Goal: Task Accomplishment & Management: Manage account settings

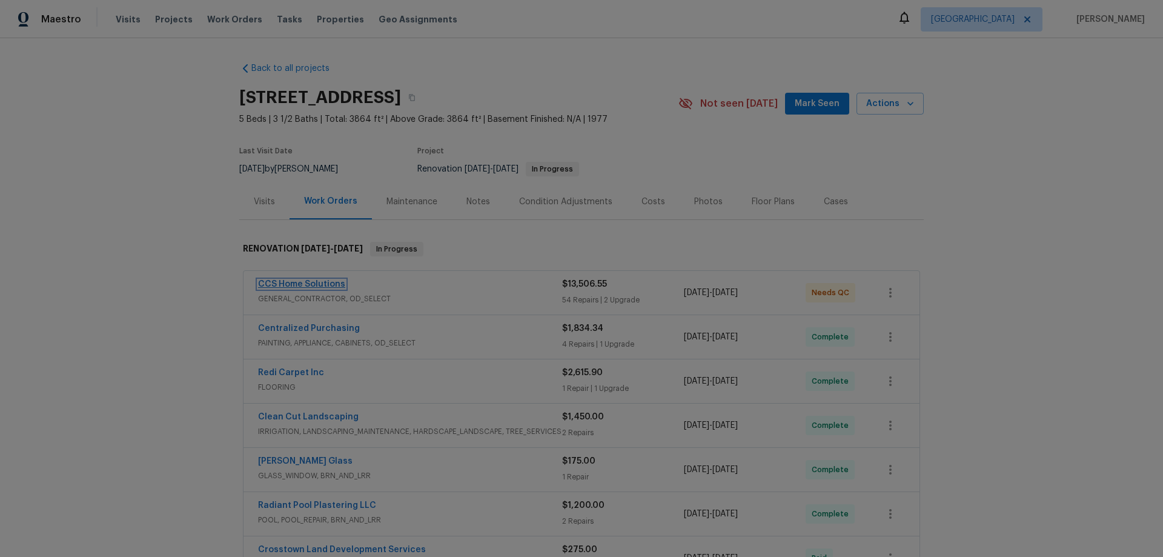
click at [317, 285] on link "CCS Home Solutions" at bounding box center [301, 284] width 87 height 8
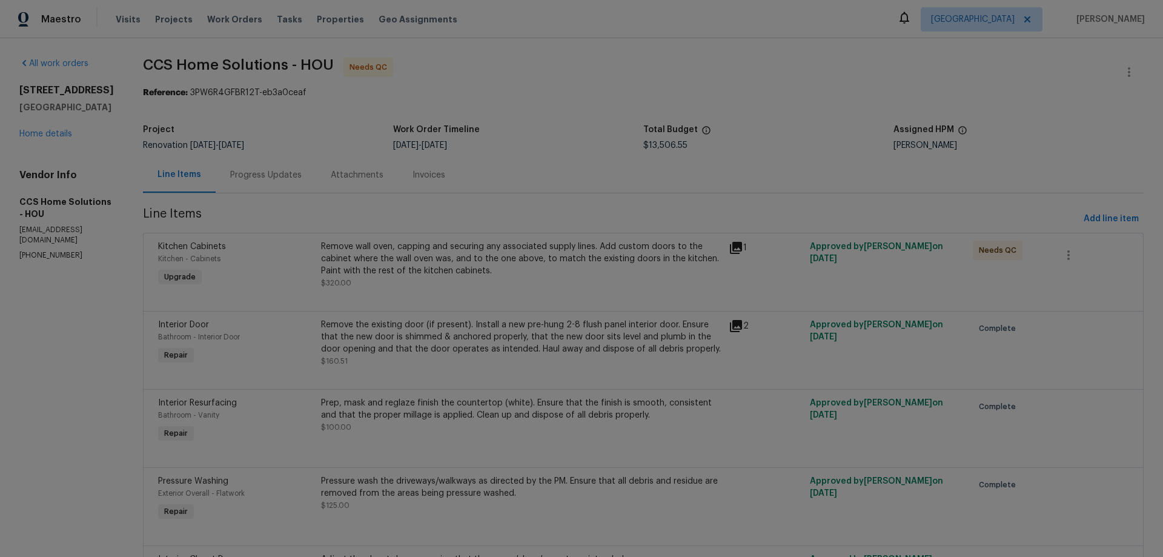
click at [535, 253] on div "Remove wall oven, capping and securing any associated supply lines. Add custom …" at bounding box center [521, 258] width 400 height 36
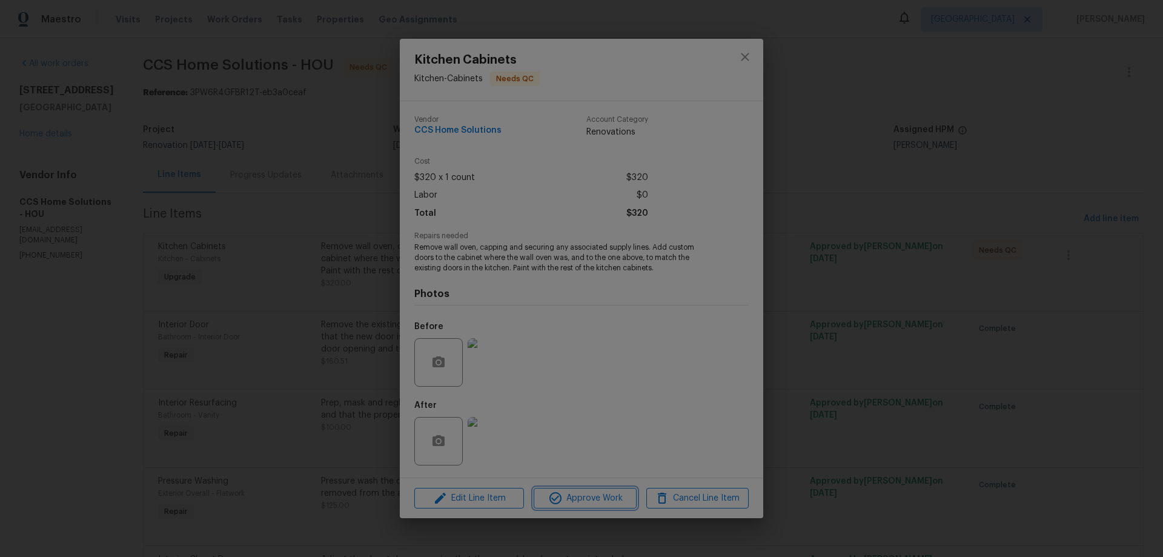
click at [566, 497] on span "Approve Work" at bounding box center [584, 498] width 95 height 15
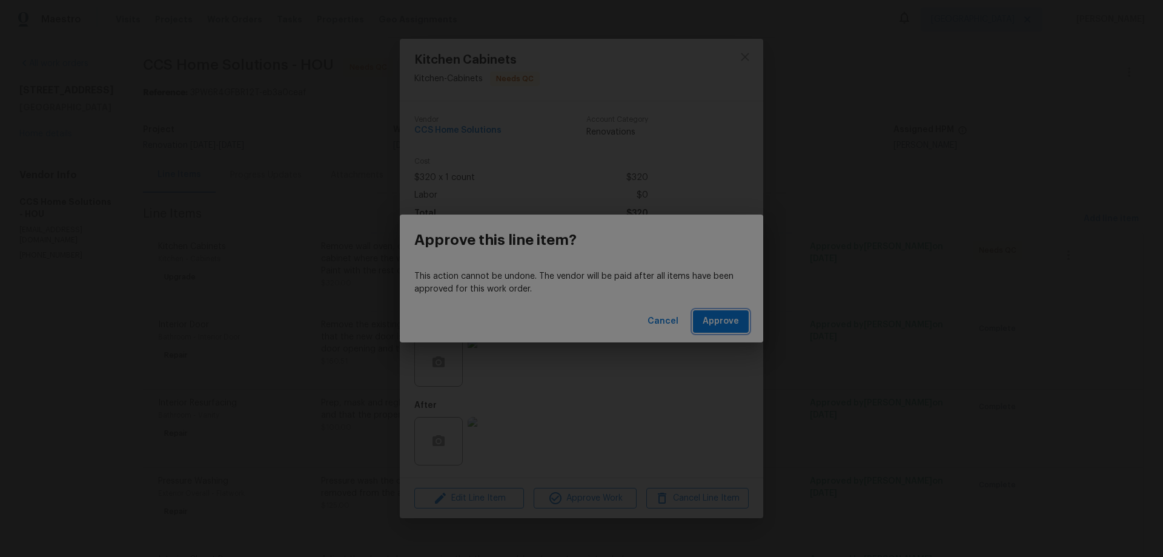
click at [734, 320] on span "Approve" at bounding box center [721, 321] width 36 height 15
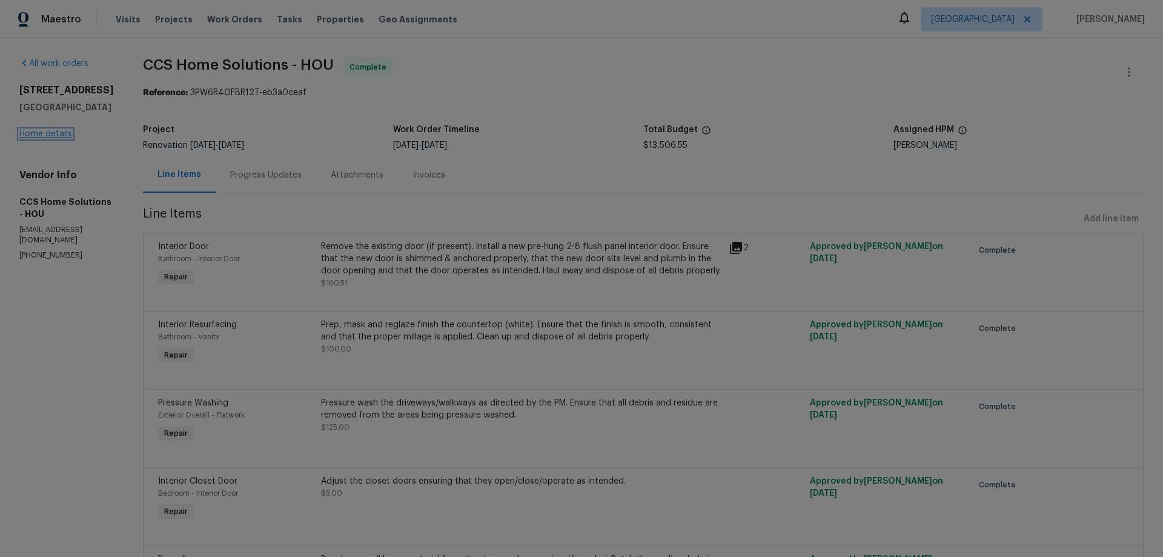
click at [48, 132] on link "Home details" at bounding box center [45, 134] width 53 height 8
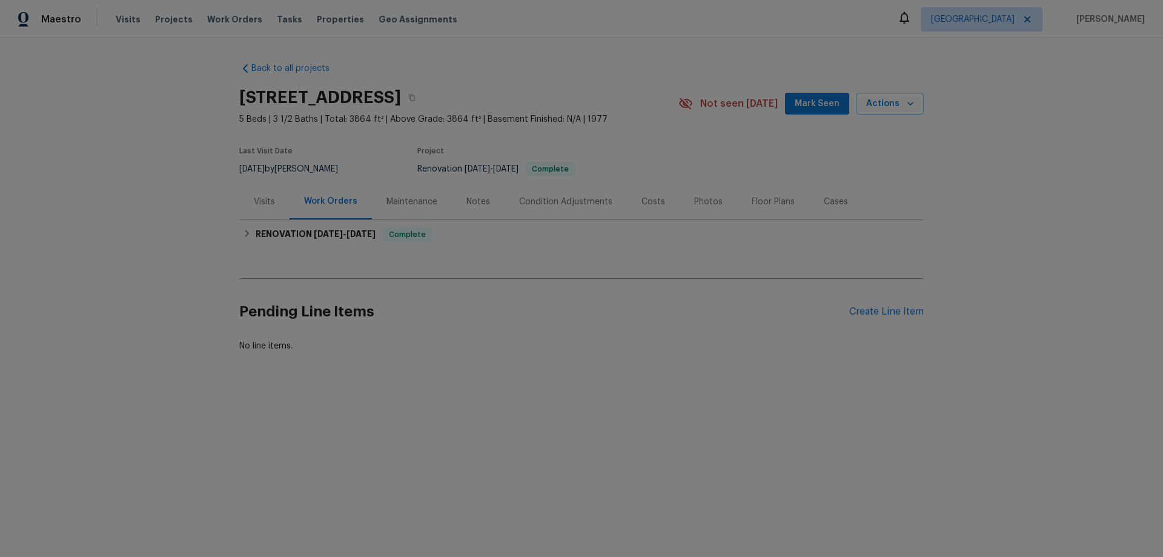
click at [473, 203] on div "Notes" at bounding box center [478, 202] width 24 height 12
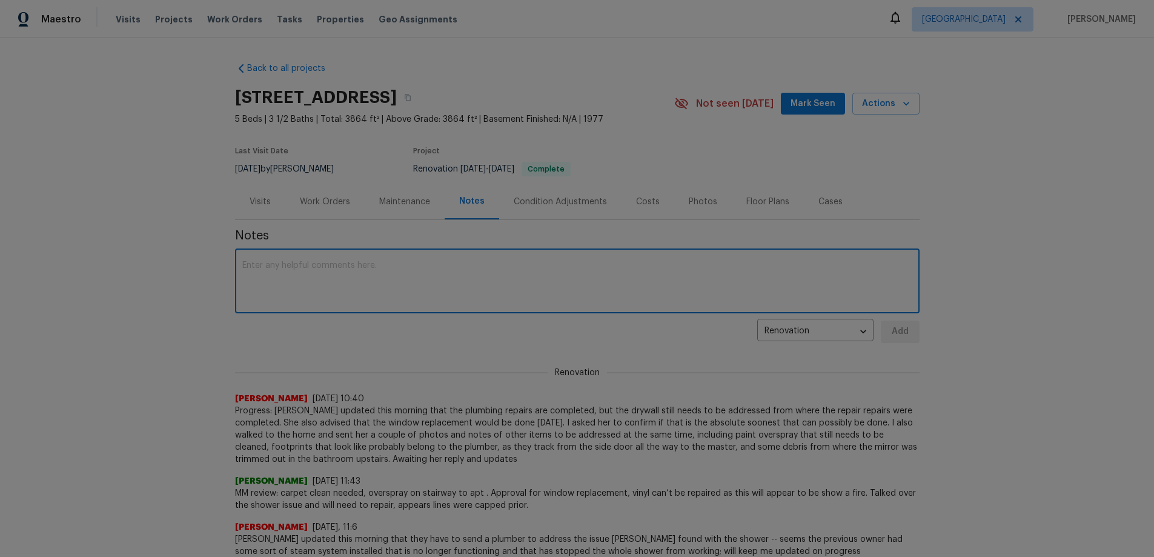
click at [409, 279] on textarea at bounding box center [577, 282] width 670 height 42
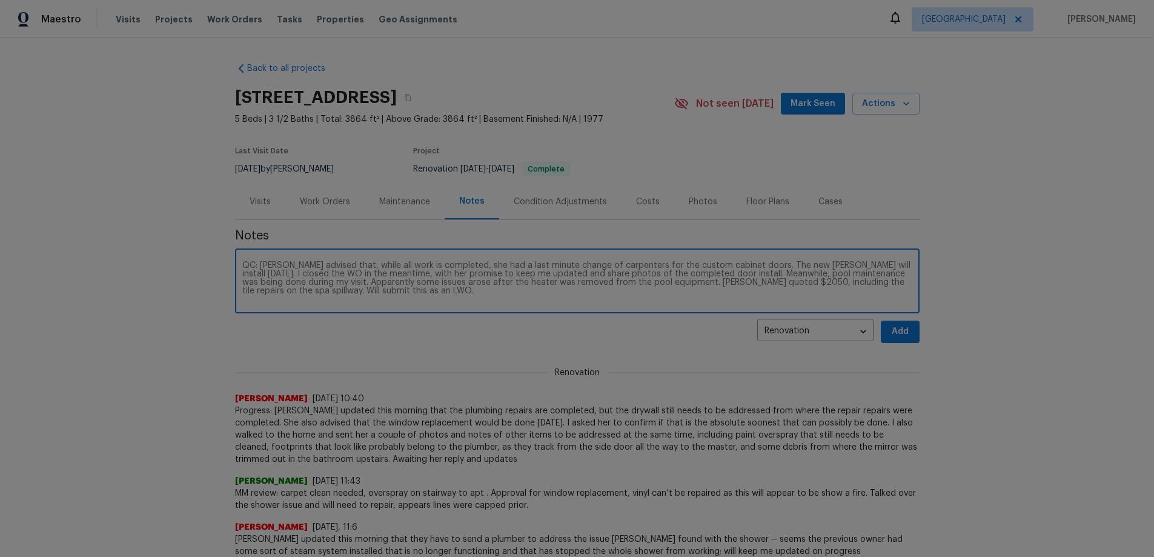
click at [747, 282] on textarea "QC: Julice advised that, while all work is completed, she had a last minute cha…" at bounding box center [577, 282] width 670 height 42
type textarea "QC: Julice advised that, while all work is completed, she had a last minute cha…"
click at [918, 330] on div "Back to all projects 11723 Quail Creek Dr, Houston, TX 77070 5 Beds | 3 1/2 Bat…" at bounding box center [577, 297] width 1154 height 518
click at [728, 285] on textarea "QC: Julice advised that, while all work is completed, she had a last minute cha…" at bounding box center [577, 282] width 670 height 42
click at [743, 285] on textarea "QC: Julice advised that, while all work is completed, she had a last minute cha…" at bounding box center [577, 282] width 670 height 42
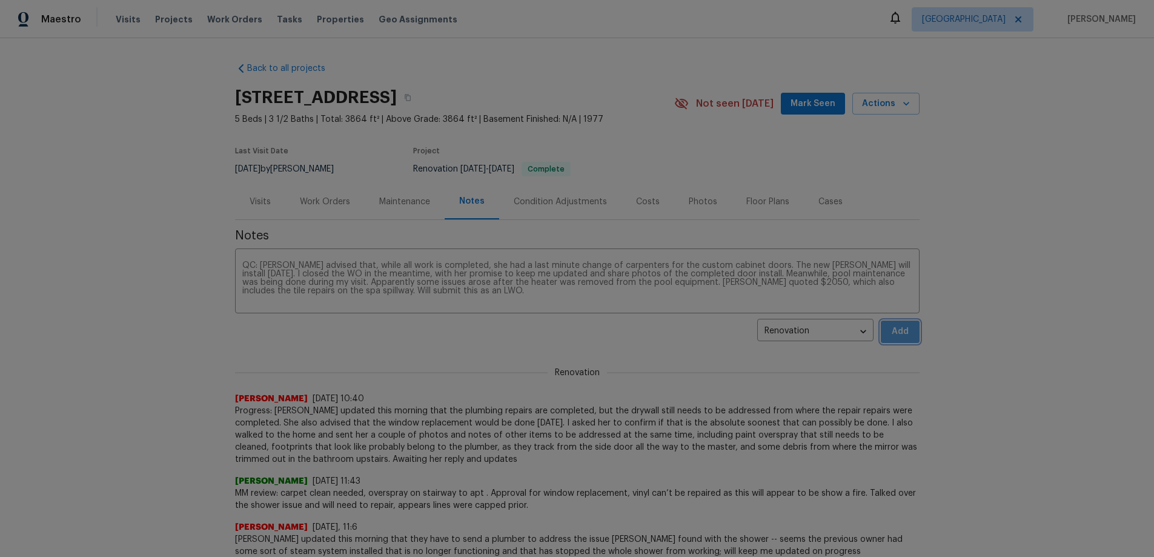
click at [906, 330] on button "Add" at bounding box center [900, 331] width 39 height 22
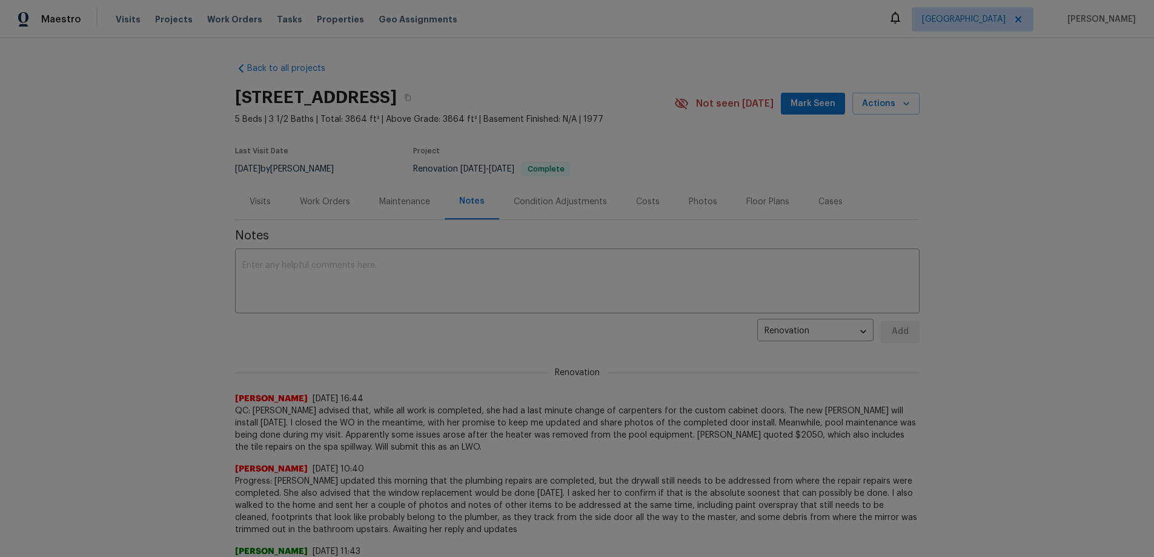
click at [992, 334] on div "Back to all projects 11723 Quail Creek Dr, Houston, TX 77070 5 Beds | 3 1/2 Bat…" at bounding box center [577, 297] width 1154 height 518
click at [305, 205] on div "Work Orders" at bounding box center [325, 202] width 50 height 12
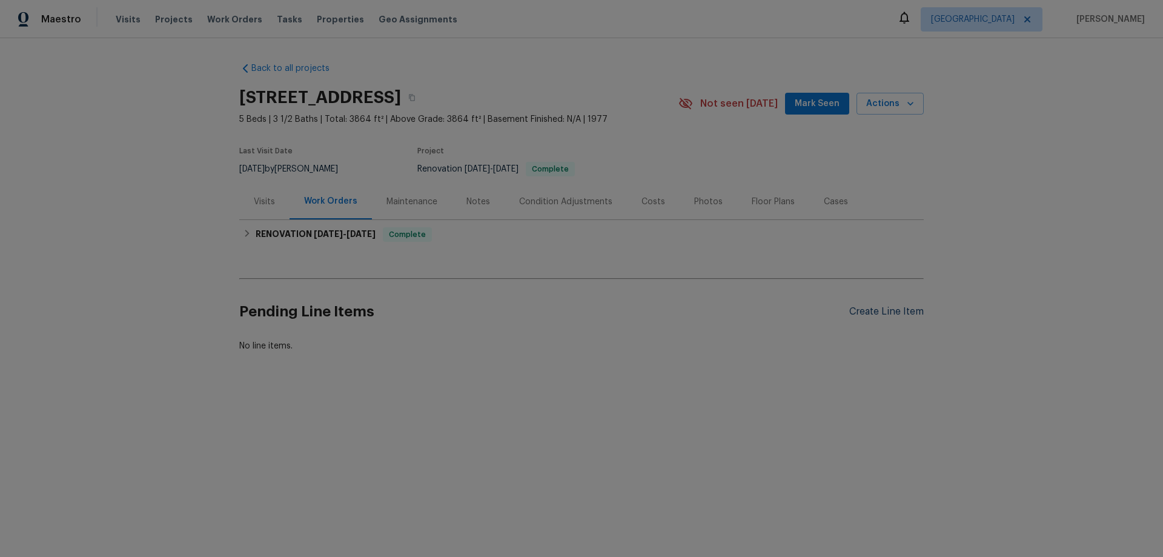
click at [914, 316] on div "Create Line Item" at bounding box center [886, 312] width 75 height 12
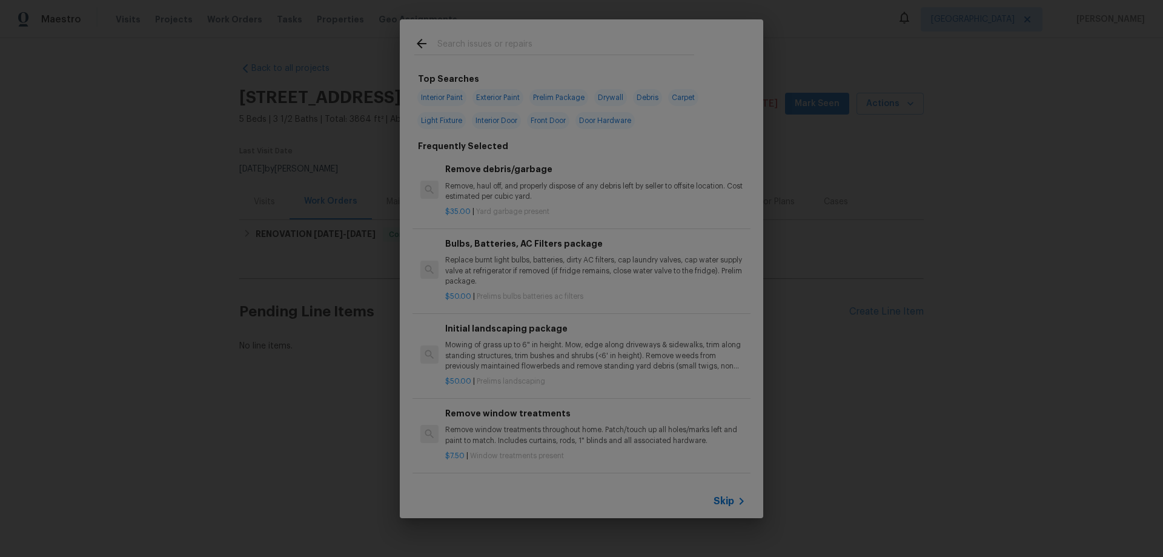
click at [510, 49] on input "text" at bounding box center [565, 45] width 257 height 18
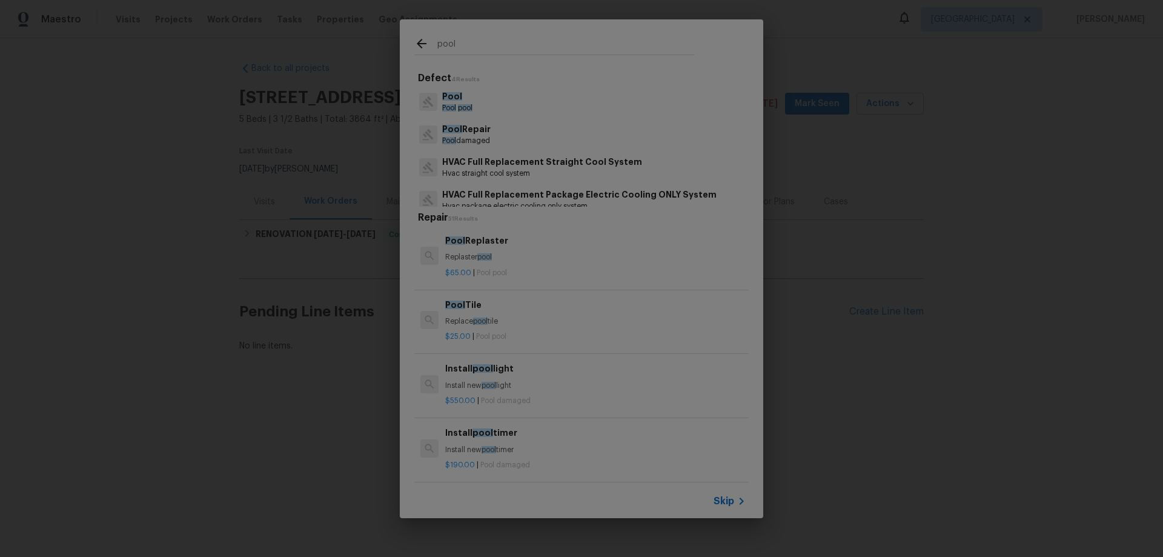
type input "pool"
click at [488, 131] on p "Pool Repair" at bounding box center [466, 129] width 48 height 13
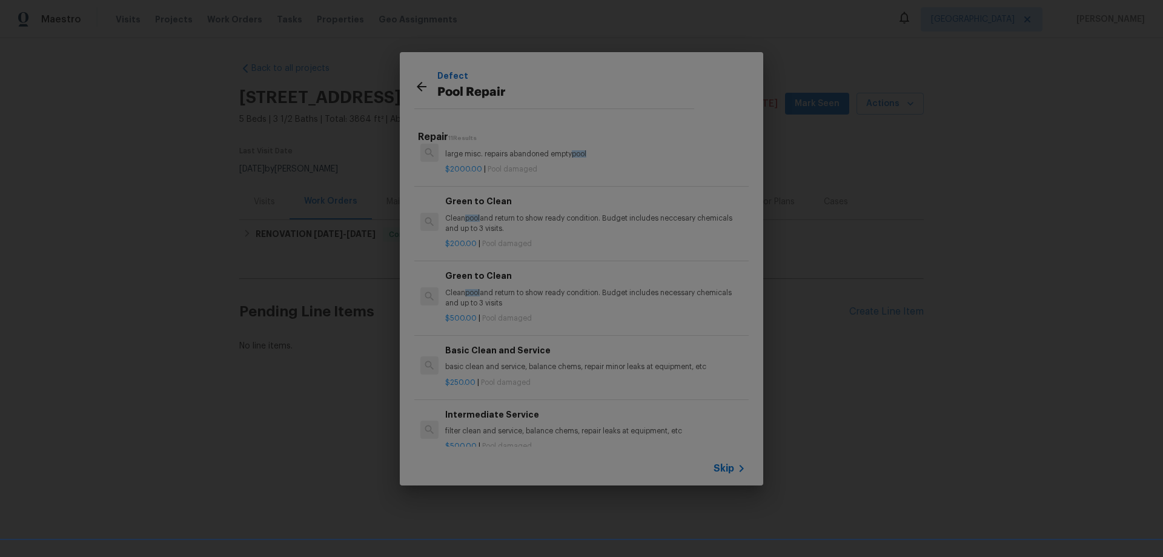
scroll to position [433, 0]
click at [544, 398] on div "Replace Heater Replace Heater" at bounding box center [595, 404] width 300 height 29
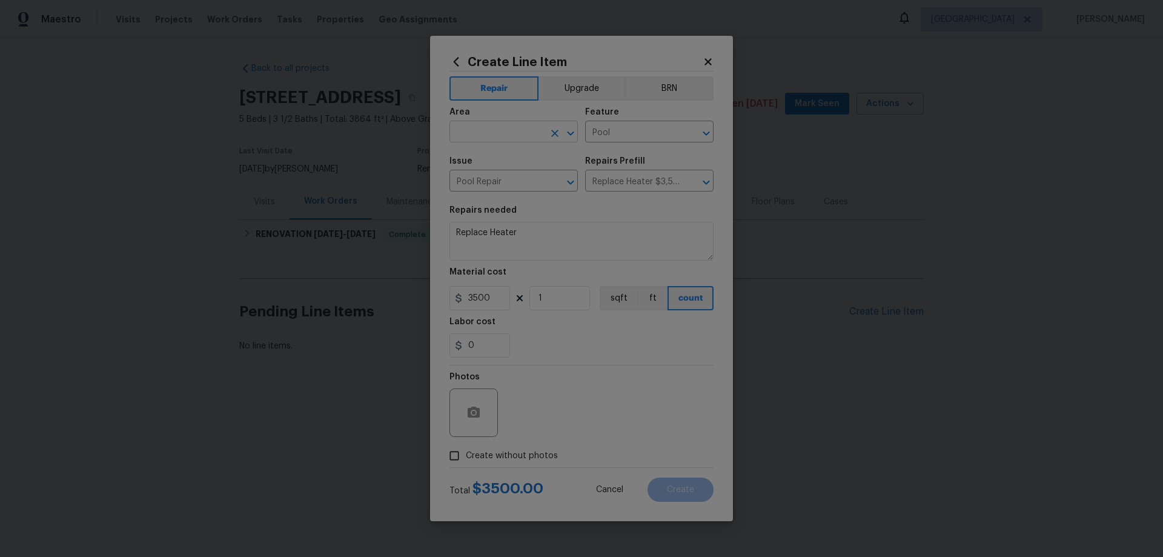
click at [509, 133] on input "text" at bounding box center [496, 133] width 94 height 19
click at [520, 156] on li "In-ground pool / Spa" at bounding box center [513, 160] width 128 height 20
type input "In-ground pool / Spa"
drag, startPoint x: 495, startPoint y: 296, endPoint x: 488, endPoint y: 296, distance: 6.7
click at [488, 296] on input "3500" at bounding box center [479, 298] width 61 height 24
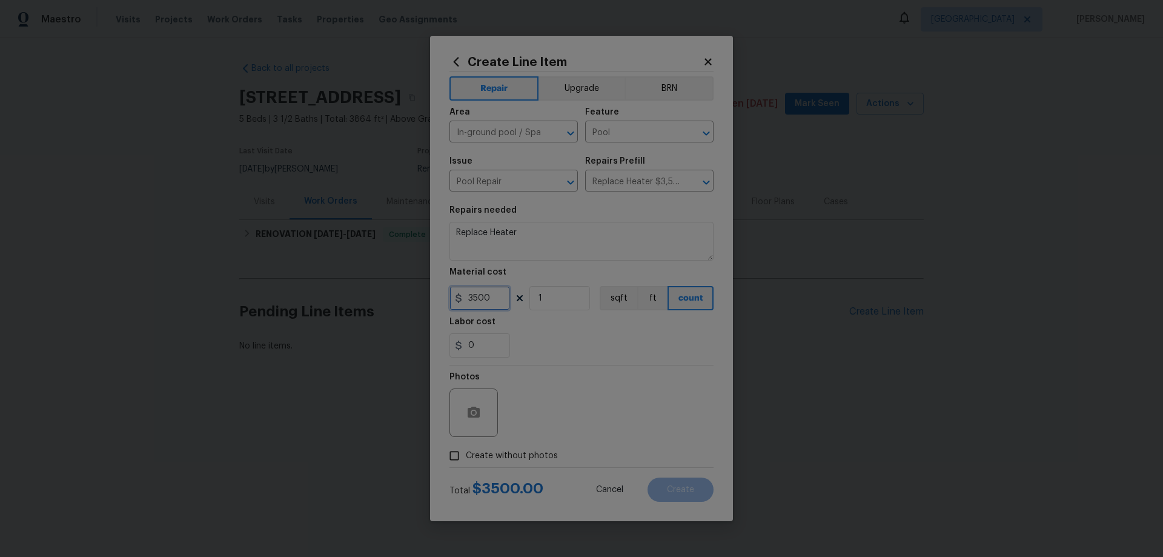
drag, startPoint x: 495, startPoint y: 300, endPoint x: 422, endPoint y: 293, distance: 74.2
click at [421, 294] on div "Create Line Item Repair Upgrade BRN Area In-ground pool / Spa ​ Feature Pool ​ …" at bounding box center [581, 278] width 1163 height 557
type input "2050"
drag, startPoint x: 543, startPoint y: 226, endPoint x: 361, endPoint y: 213, distance: 182.2
click at [361, 213] on div "Create Line Item Repair Upgrade BRN Area In-ground pool / Spa ​ Feature Pool ​ …" at bounding box center [581, 278] width 1163 height 557
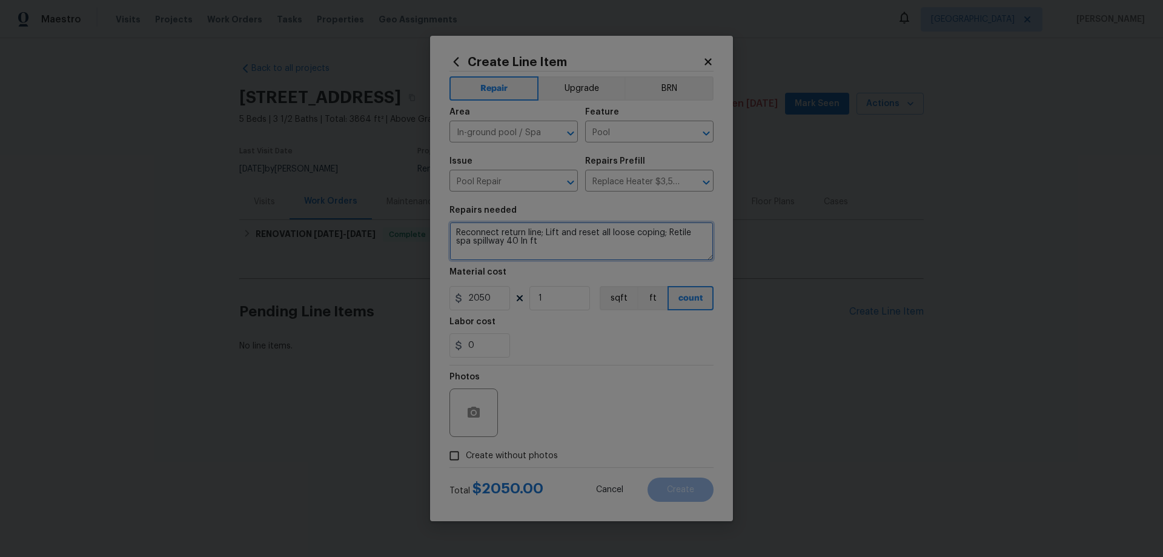
type textarea "Reconnect return line; Lift and reset all loose coping; Retile spa spillway 40 …"
click at [499, 455] on span "Create without photos" at bounding box center [512, 455] width 92 height 13
click at [466, 455] on input "Create without photos" at bounding box center [454, 455] width 23 height 23
checkbox input "true"
click at [594, 395] on textarea at bounding box center [611, 412] width 206 height 48
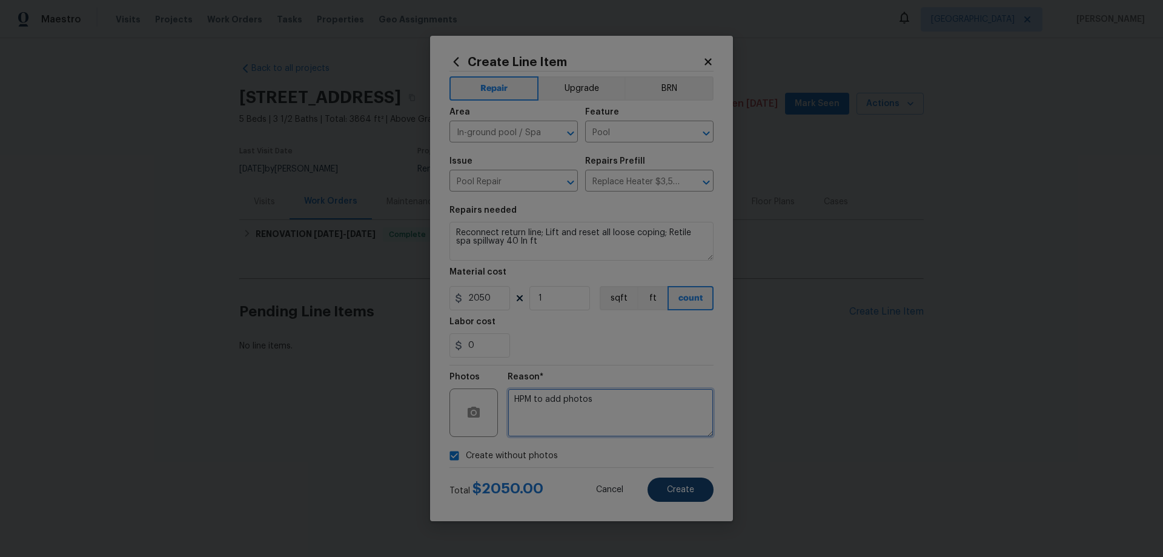
type textarea "HPM to add photos"
click at [691, 491] on span "Create" at bounding box center [680, 489] width 27 height 9
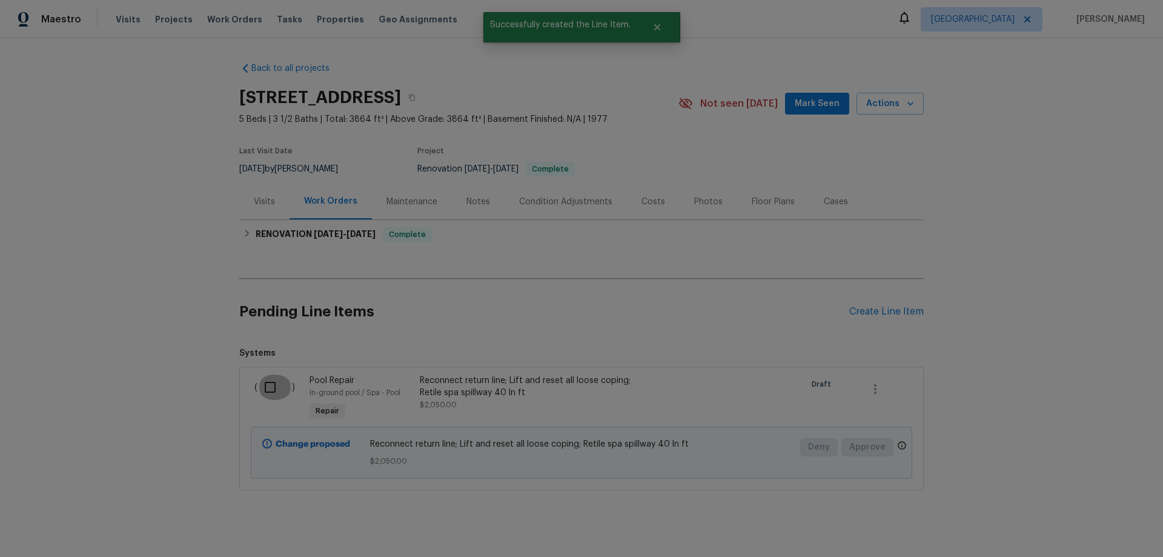
click at [266, 388] on input "checkbox" at bounding box center [274, 386] width 35 height 25
checkbox input "true"
click at [1087, 525] on span "Create Work Order" at bounding box center [1093, 526] width 81 height 15
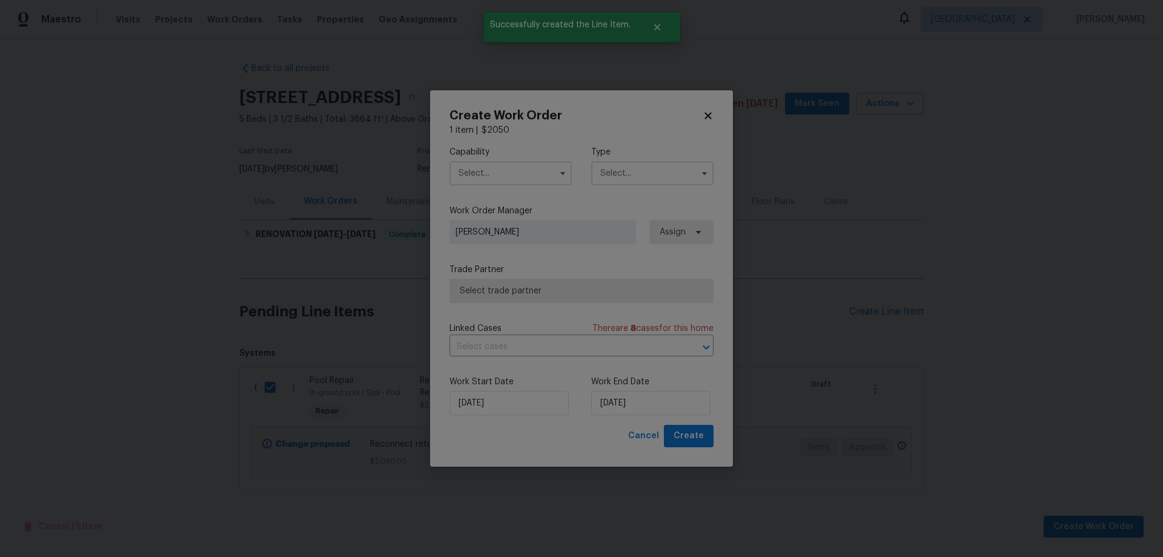
click at [503, 181] on input "text" at bounding box center [510, 173] width 122 height 24
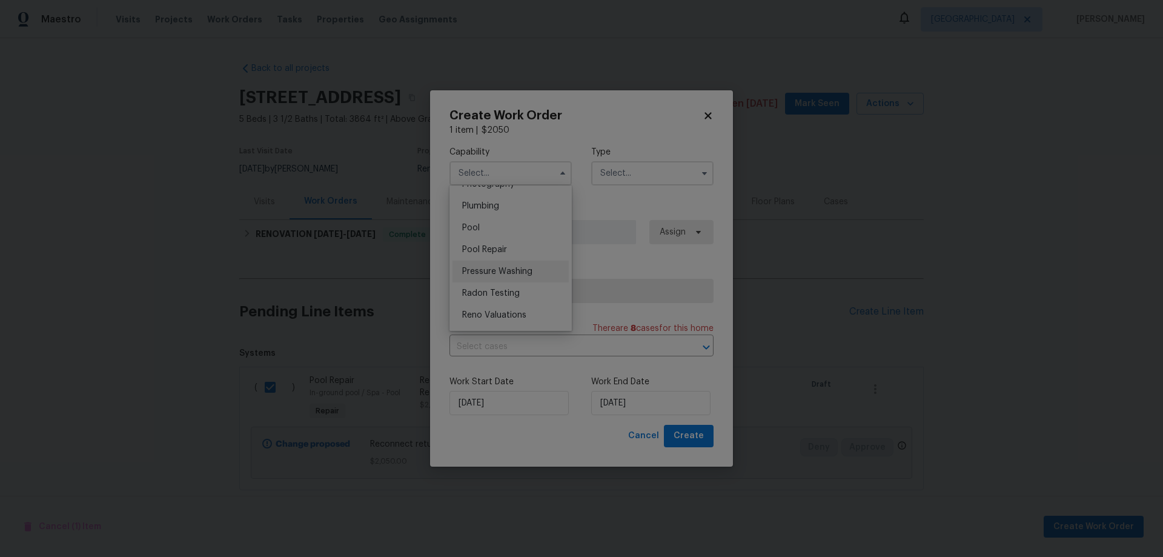
scroll to position [1090, 0]
click at [500, 240] on span "Pool Repair" at bounding box center [484, 235] width 45 height 8
type input "Pool Repair"
click at [649, 178] on input "text" at bounding box center [652, 173] width 122 height 24
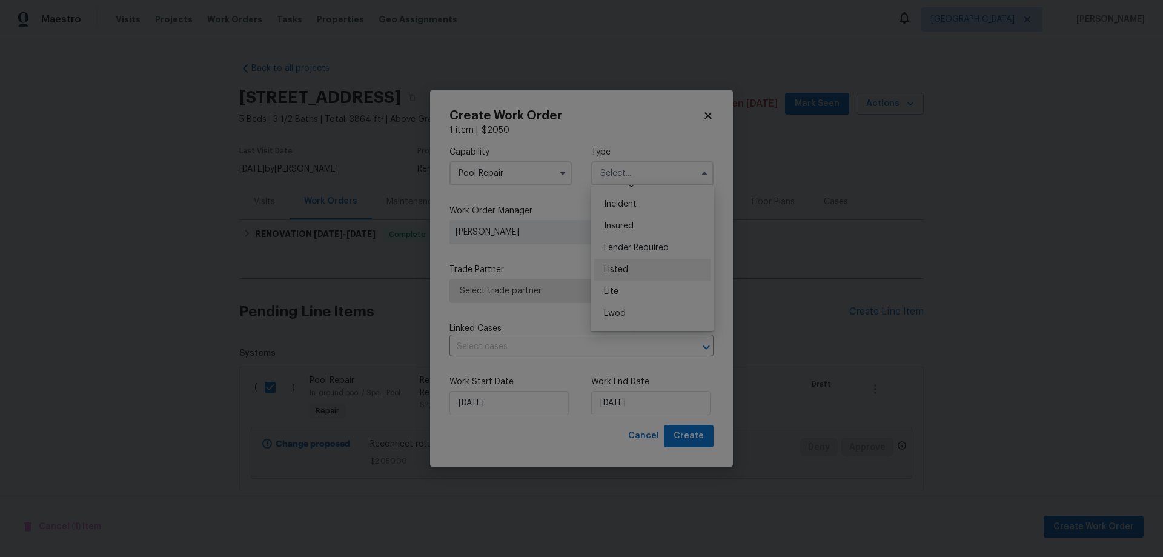
click at [632, 263] on div "Listed" at bounding box center [652, 270] width 116 height 22
type input "Listed"
click at [512, 296] on span "Select trade partner" at bounding box center [573, 291] width 226 height 12
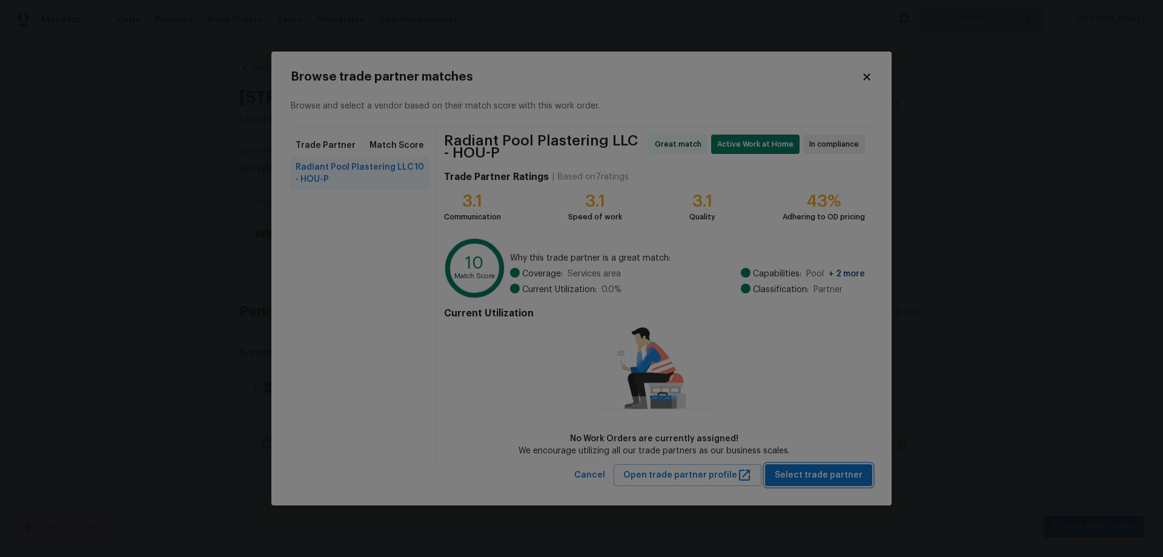
click at [836, 477] on span "Select trade partner" at bounding box center [819, 475] width 88 height 15
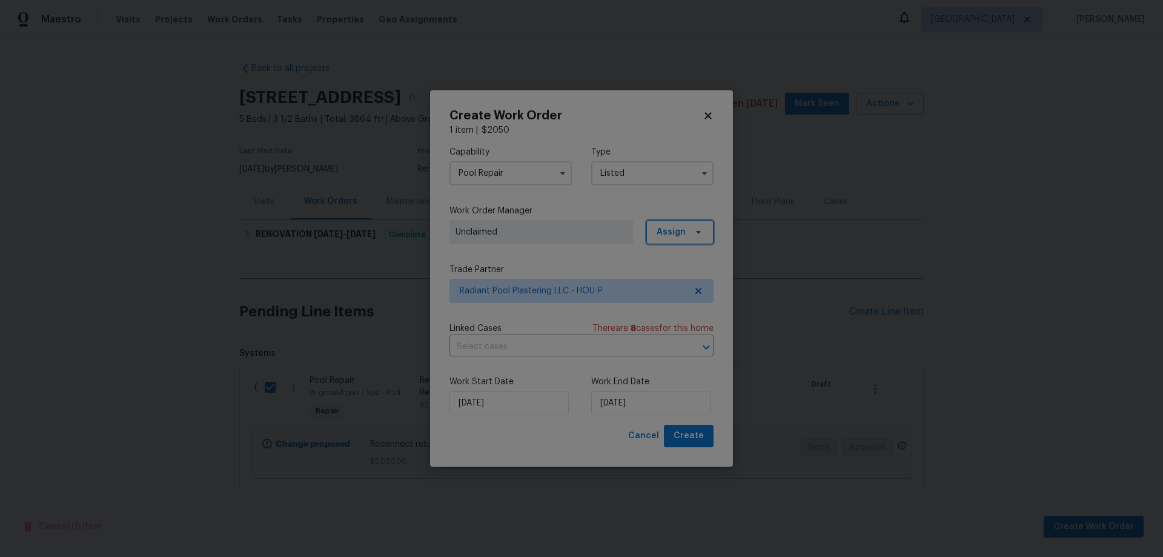
click at [694, 233] on icon at bounding box center [699, 232] width 10 height 10
click at [691, 300] on div "Assign to me" at bounding box center [681, 300] width 53 height 12
click at [581, 432] on div "Cancel Create" at bounding box center [581, 436] width 264 height 22
click at [656, 396] on input "[DATE]" at bounding box center [650, 403] width 119 height 24
click at [684, 346] on div "29" at bounding box center [689, 351] width 19 height 17
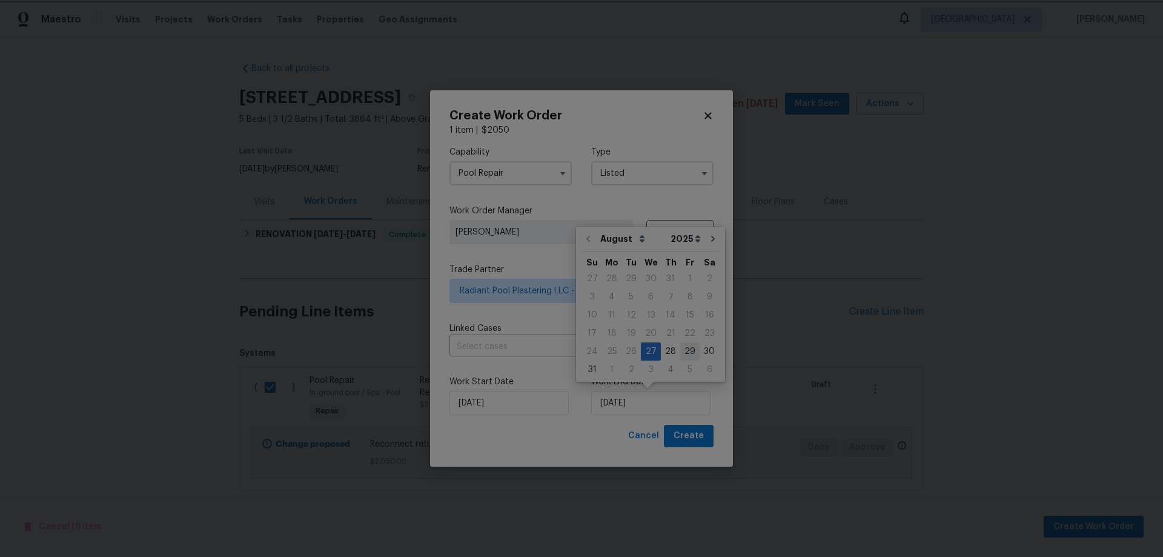
type input "[DATE]"
click at [703, 434] on span "Create" at bounding box center [689, 435] width 30 height 15
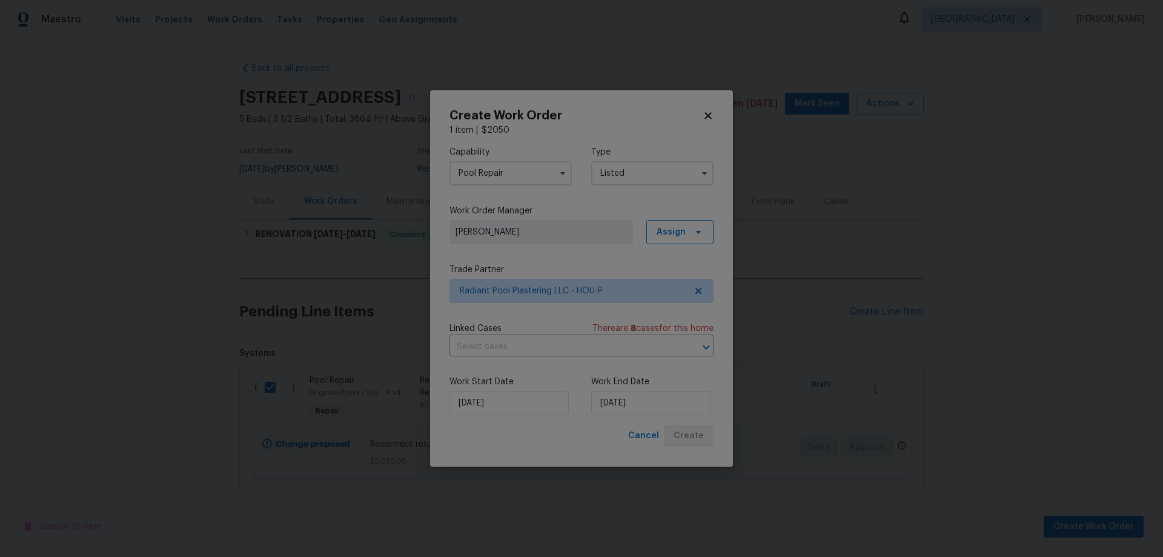
checkbox input "false"
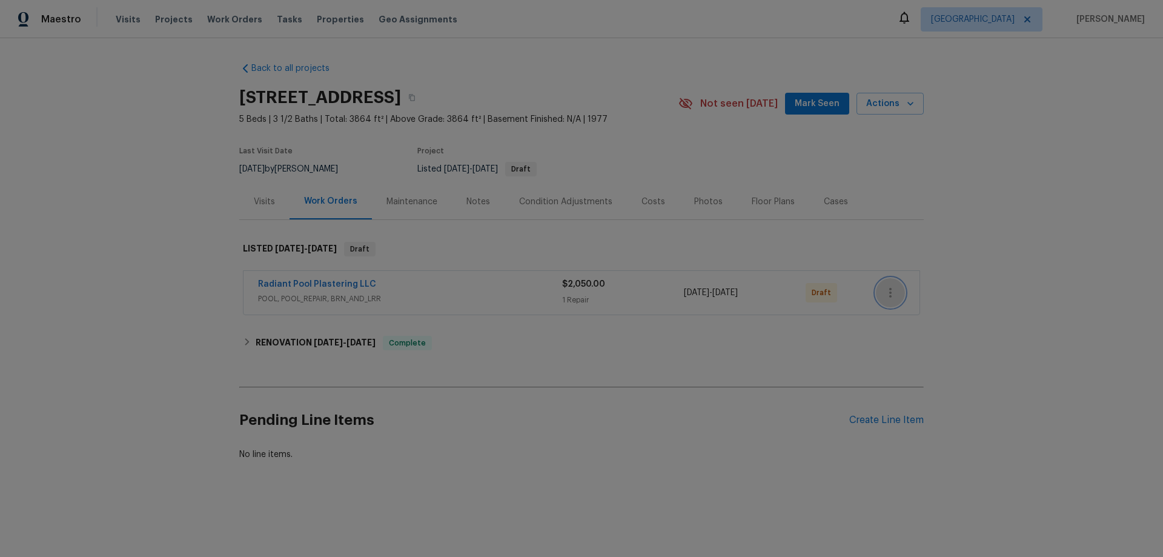
click at [888, 288] on icon "button" at bounding box center [890, 292] width 15 height 15
click at [921, 294] on li "Send to Vendor" at bounding box center [939, 293] width 135 height 20
click at [655, 360] on div at bounding box center [581, 278] width 1163 height 557
click at [298, 279] on span "Radiant Pool Plastering LLC" at bounding box center [317, 284] width 118 height 12
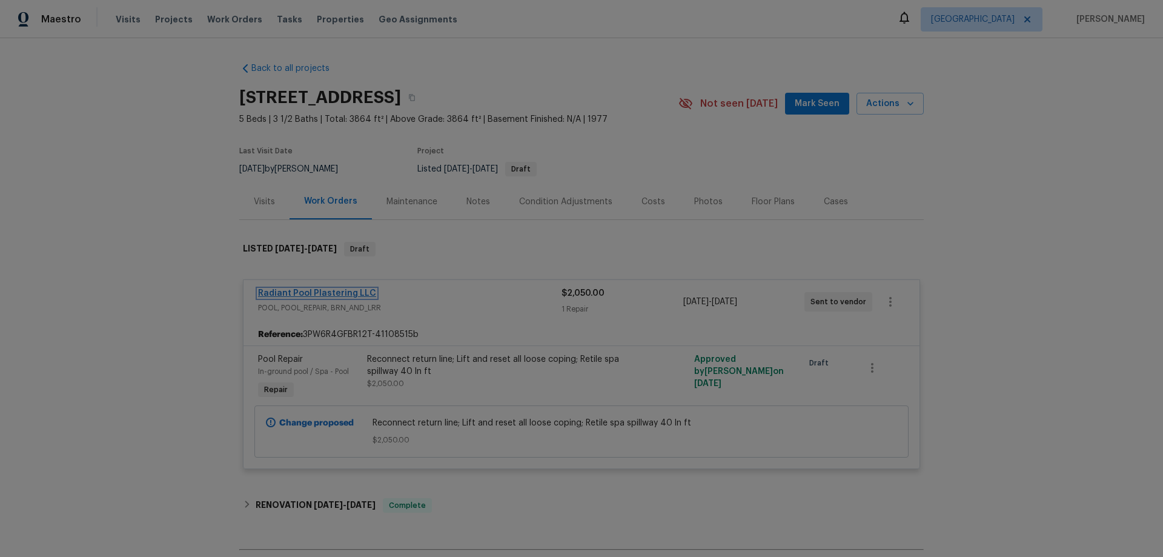
click at [299, 294] on link "Radiant Pool Plastering LLC" at bounding box center [317, 293] width 118 height 8
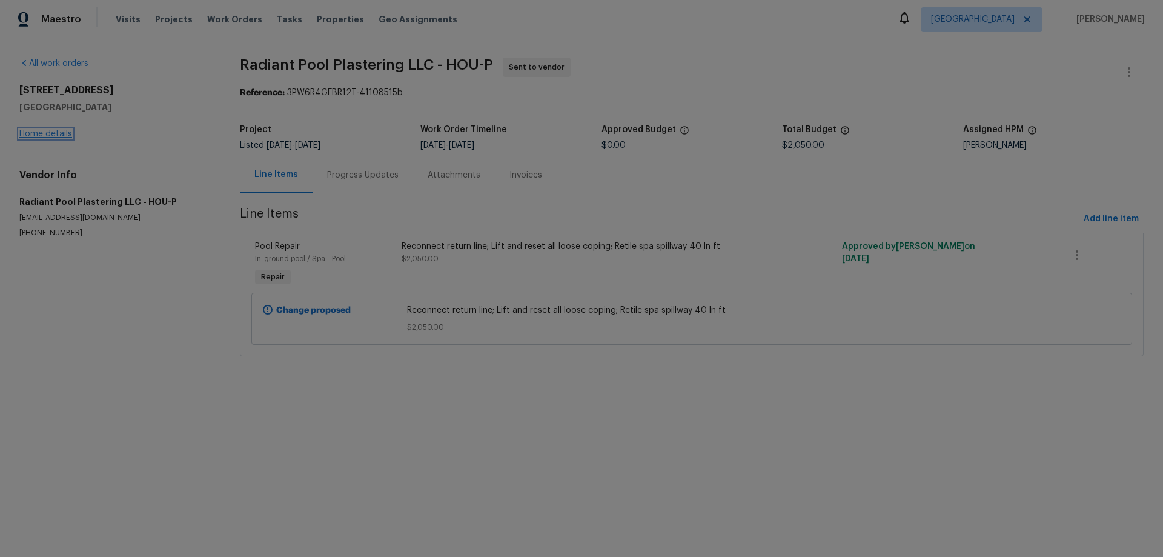
click at [41, 131] on link "Home details" at bounding box center [45, 134] width 53 height 8
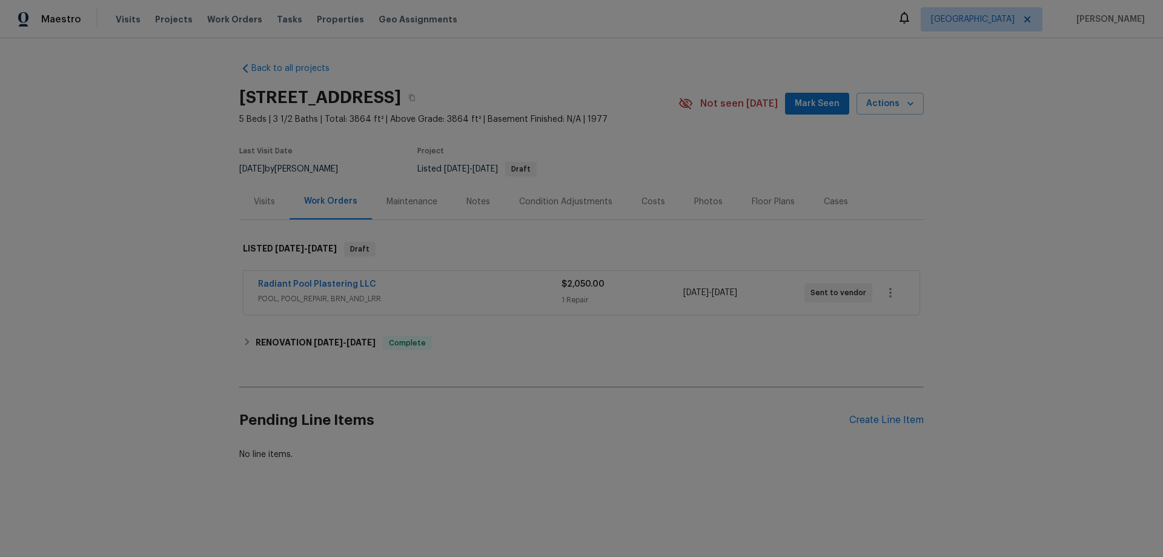
click at [806, 102] on span "Mark Seen" at bounding box center [817, 103] width 45 height 15
click at [303, 348] on h6 "RENOVATION 8/8/25 - 8/20/25" at bounding box center [316, 343] width 120 height 15
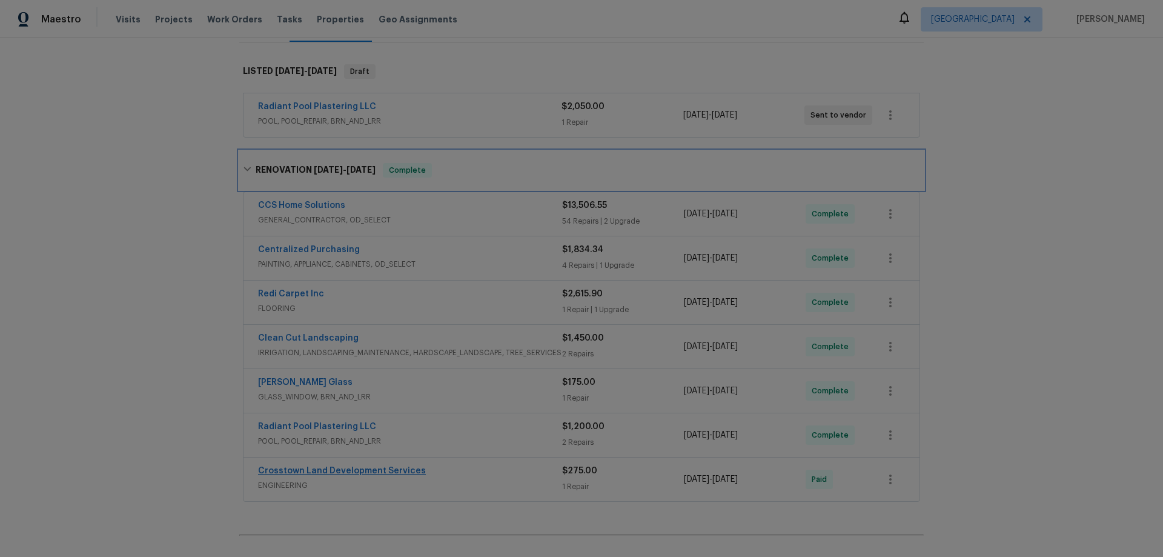
scroll to position [182, 0]
click at [302, 420] on link "Radiant Pool Plastering LLC" at bounding box center [317, 422] width 118 height 8
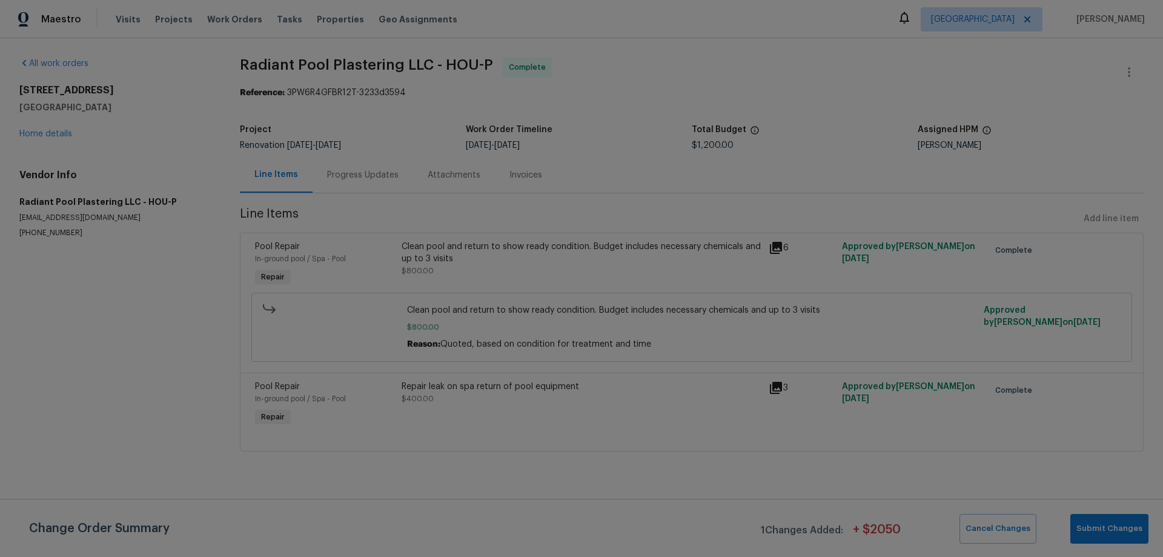
click at [337, 180] on div "Progress Updates" at bounding box center [362, 175] width 71 height 12
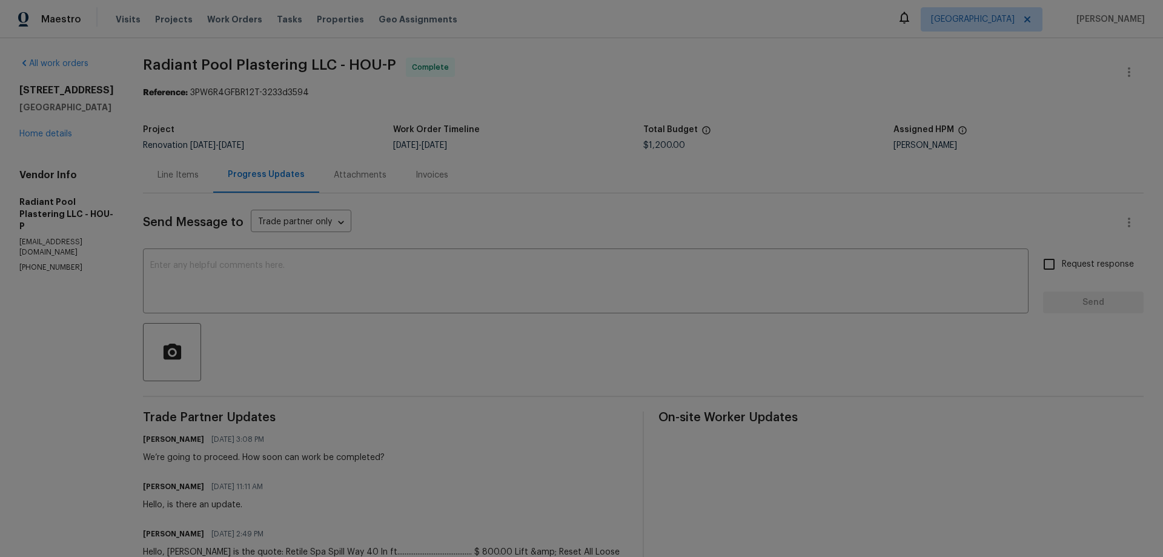
click at [176, 182] on div "Line Items" at bounding box center [178, 175] width 70 height 36
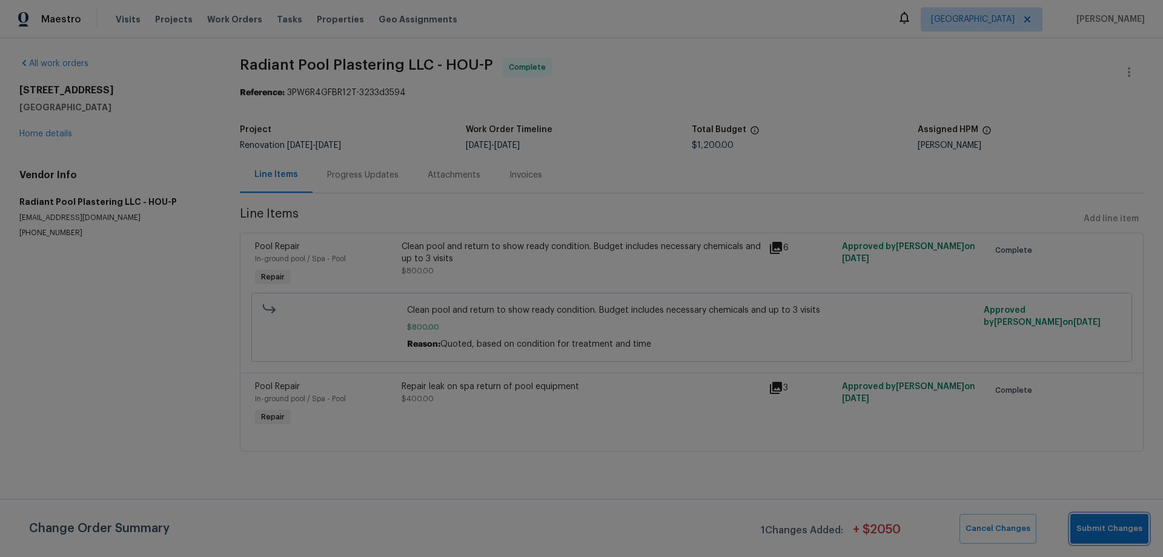
click at [1121, 531] on span "Submit Changes" at bounding box center [1109, 529] width 66 height 14
click at [346, 169] on div "Progress Updates" at bounding box center [362, 175] width 71 height 12
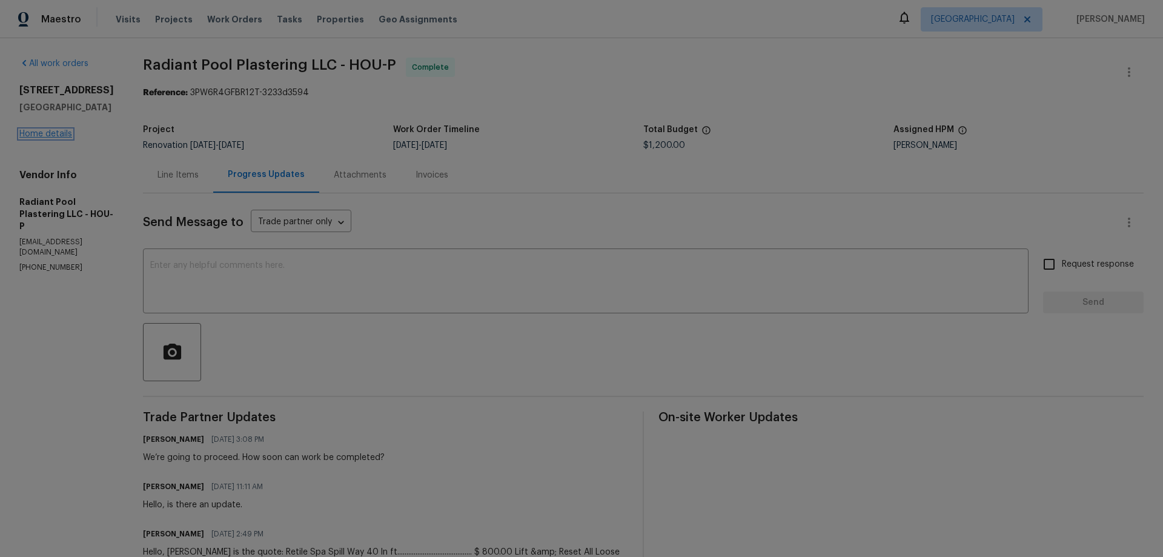
click at [40, 136] on link "Home details" at bounding box center [45, 134] width 53 height 8
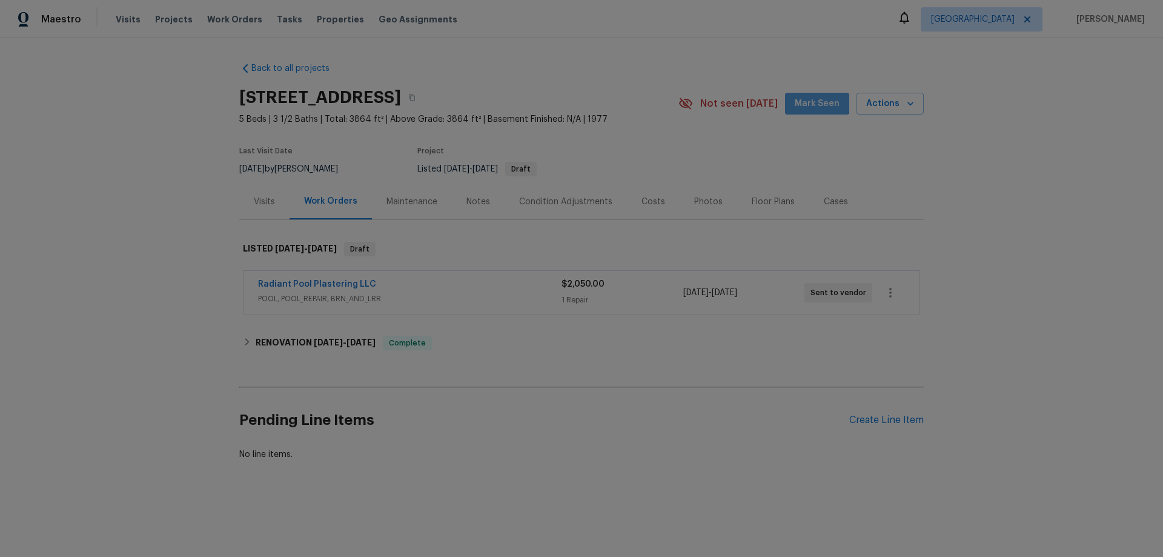
click at [810, 99] on span "Mark Seen" at bounding box center [817, 103] width 45 height 15
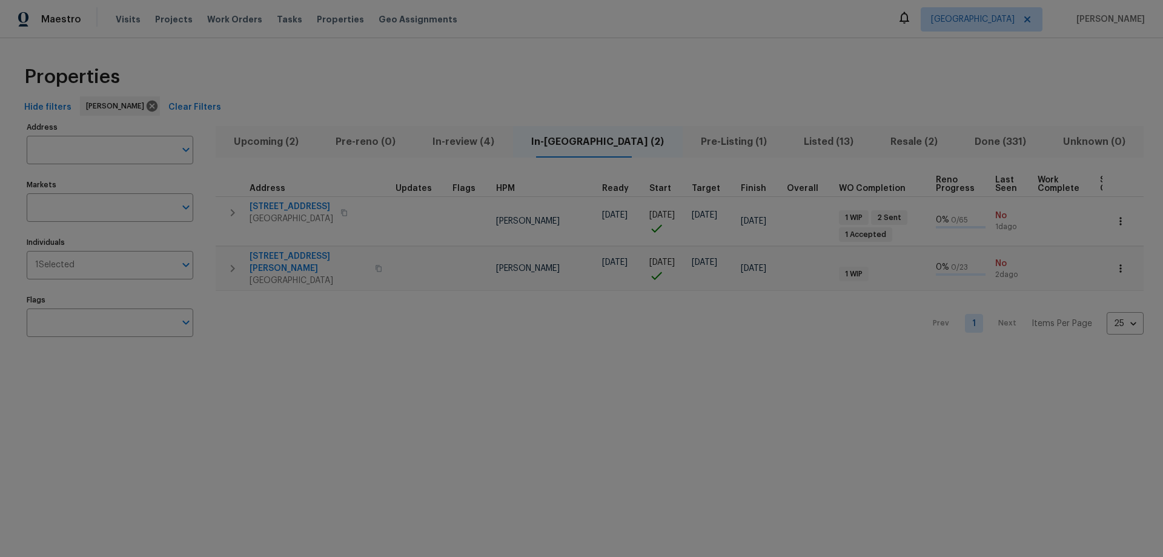
click at [239, 146] on span "Upcoming (2)" at bounding box center [266, 141] width 87 height 17
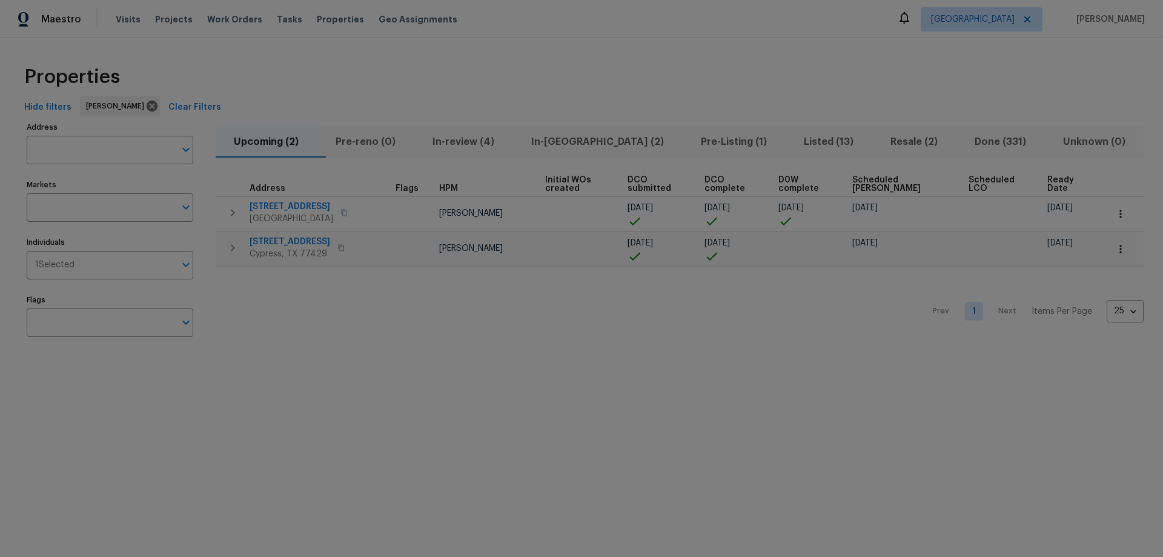
click at [906, 183] on span "Scheduled COE" at bounding box center [900, 184] width 96 height 17
click at [700, 136] on span "Pre-Listing (1)" at bounding box center [734, 141] width 88 height 17
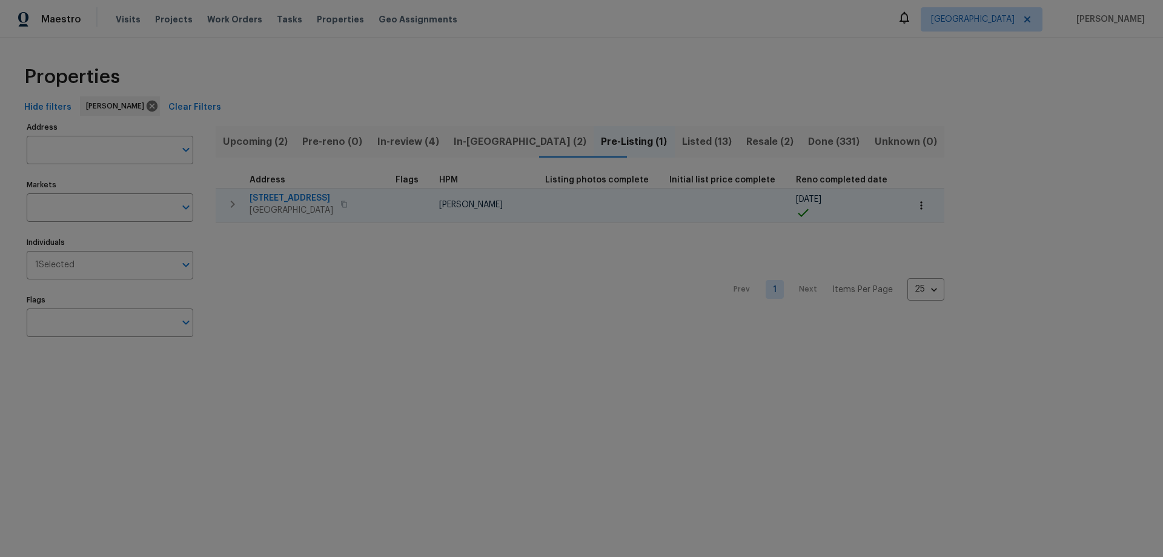
click at [910, 205] on button "button" at bounding box center [921, 205] width 27 height 27
click at [365, 197] on div at bounding box center [581, 278] width 1163 height 557
drag, startPoint x: 225, startPoint y: 205, endPoint x: 222, endPoint y: 221, distance: 16.6
click at [226, 205] on icon "button" at bounding box center [232, 204] width 15 height 15
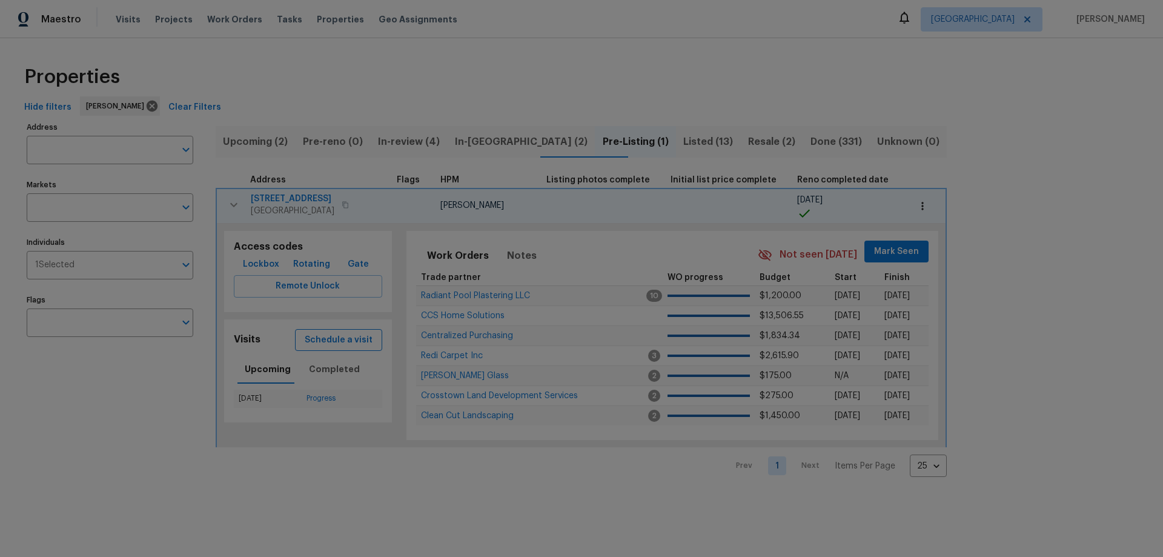
click at [334, 337] on span "Schedule a visit" at bounding box center [339, 340] width 68 height 15
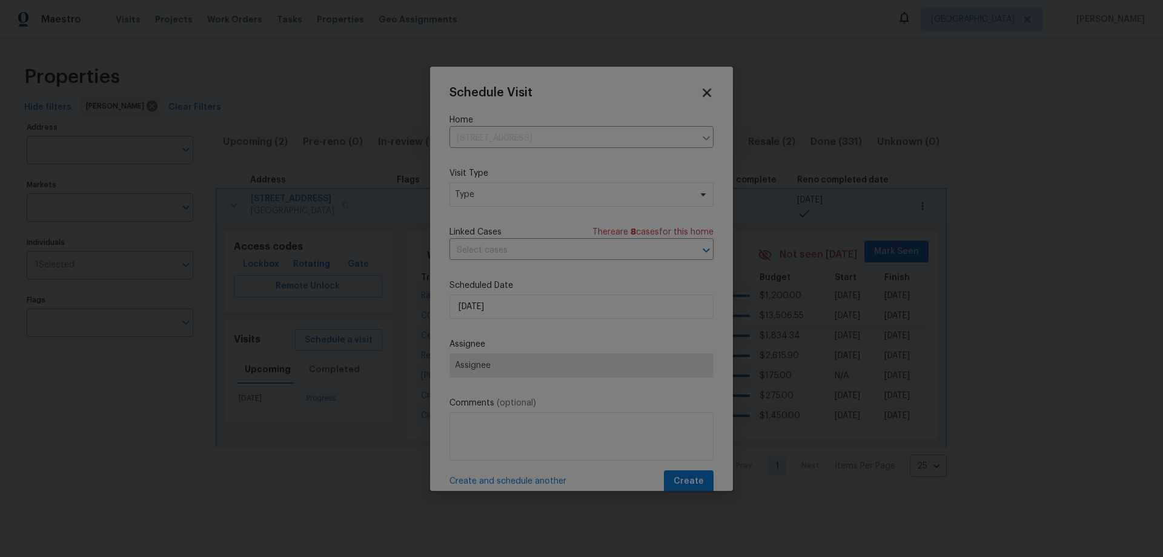
click at [700, 97] on icon at bounding box center [707, 92] width 14 height 14
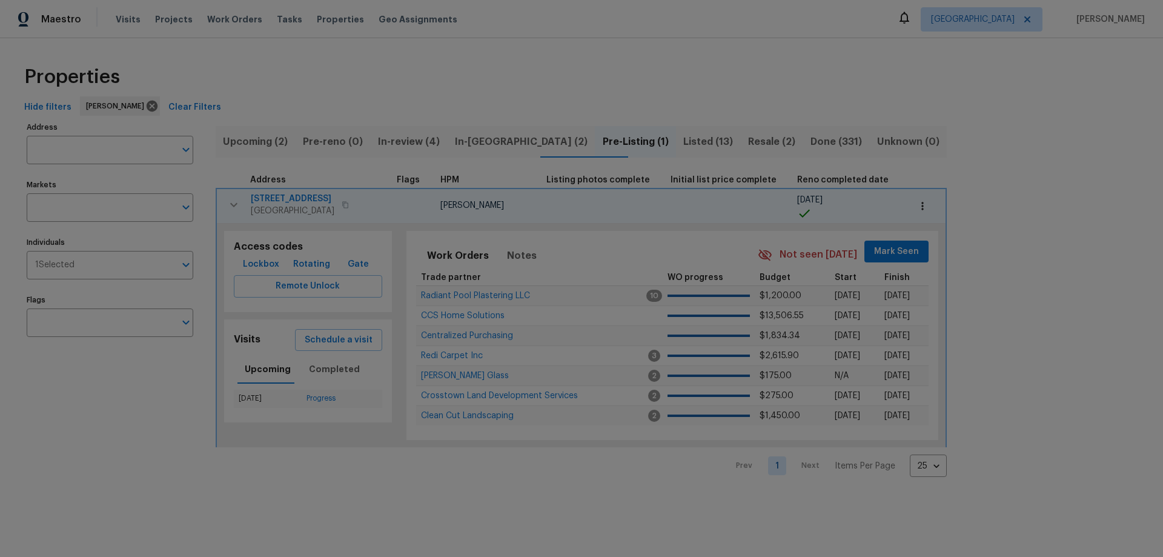
click at [290, 199] on span "11723 Quail Creek Dr" at bounding box center [293, 199] width 84 height 12
click at [230, 207] on icon "button" at bounding box center [234, 204] width 15 height 15
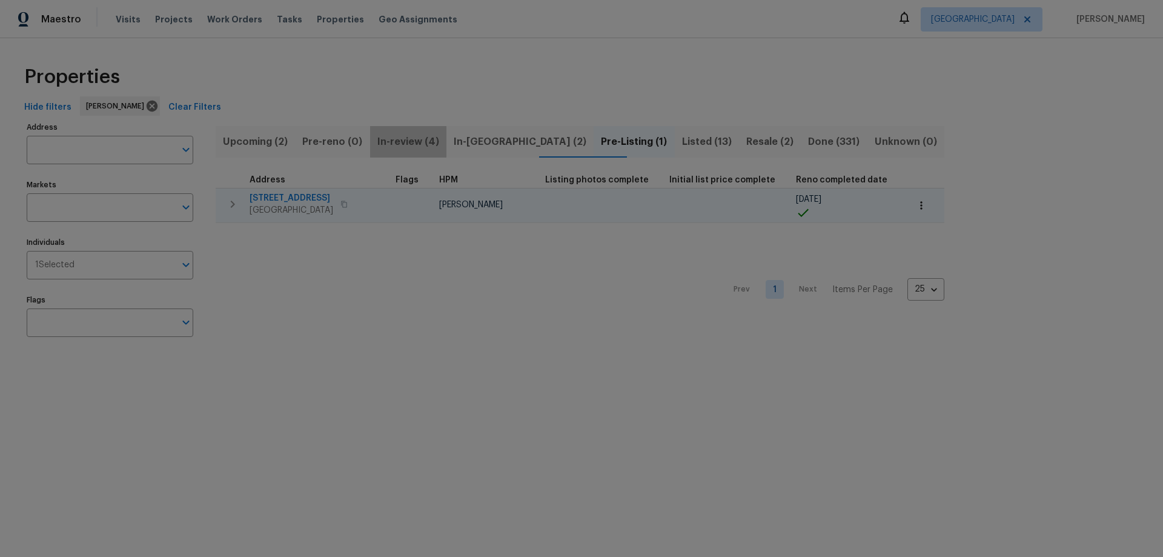
click at [439, 143] on span "In-review (4)" at bounding box center [408, 141] width 62 height 17
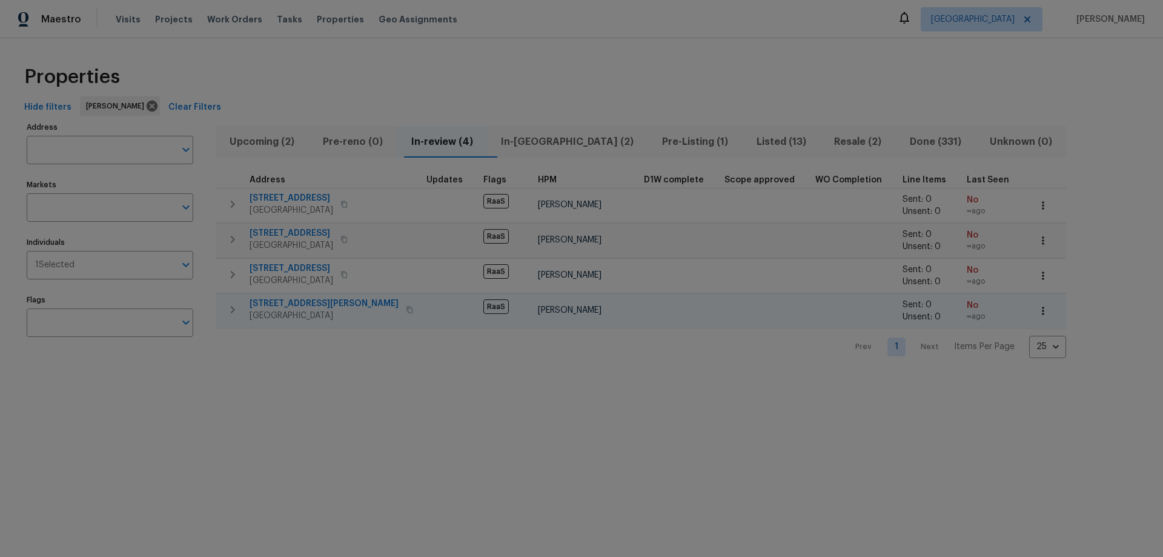
click at [231, 311] on icon "button" at bounding box center [232, 309] width 15 height 15
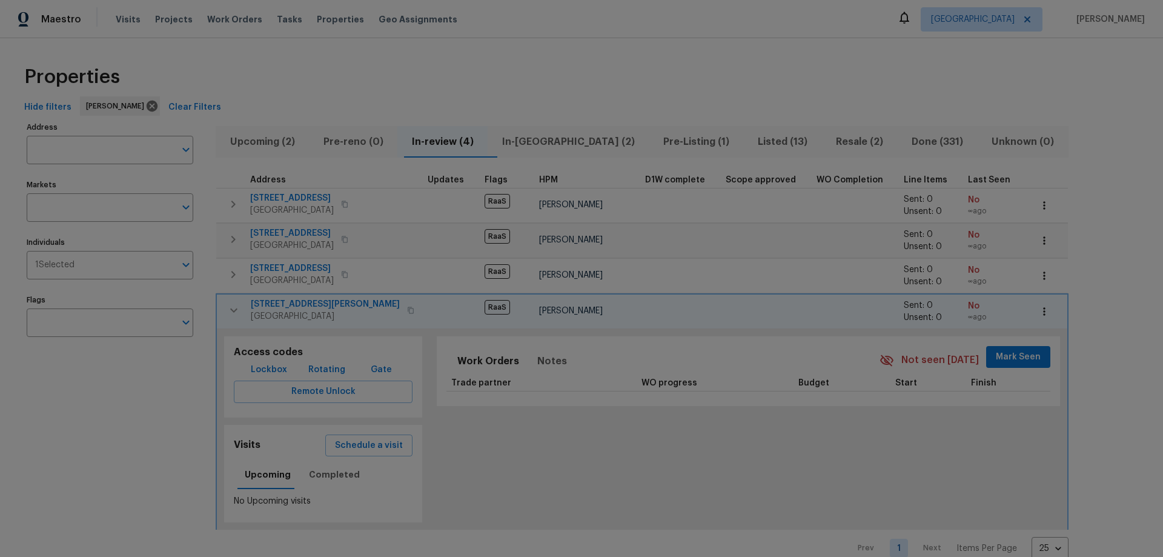
click at [232, 311] on icon "button" at bounding box center [234, 310] width 15 height 15
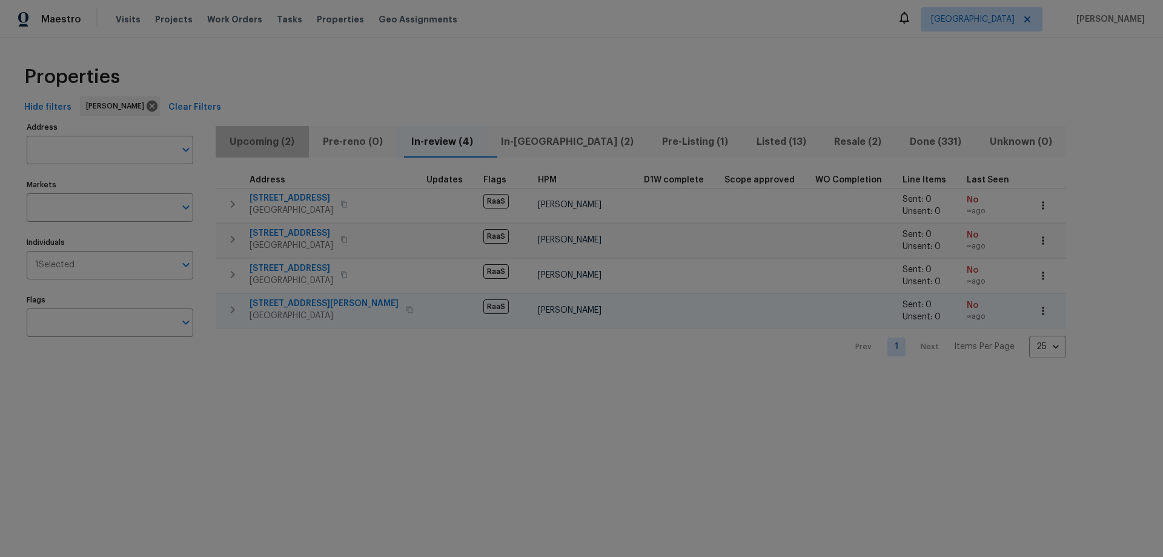
drag, startPoint x: 274, startPoint y: 142, endPoint x: 276, endPoint y: 148, distance: 6.3
click at [274, 142] on span "Upcoming (2)" at bounding box center [262, 141] width 79 height 17
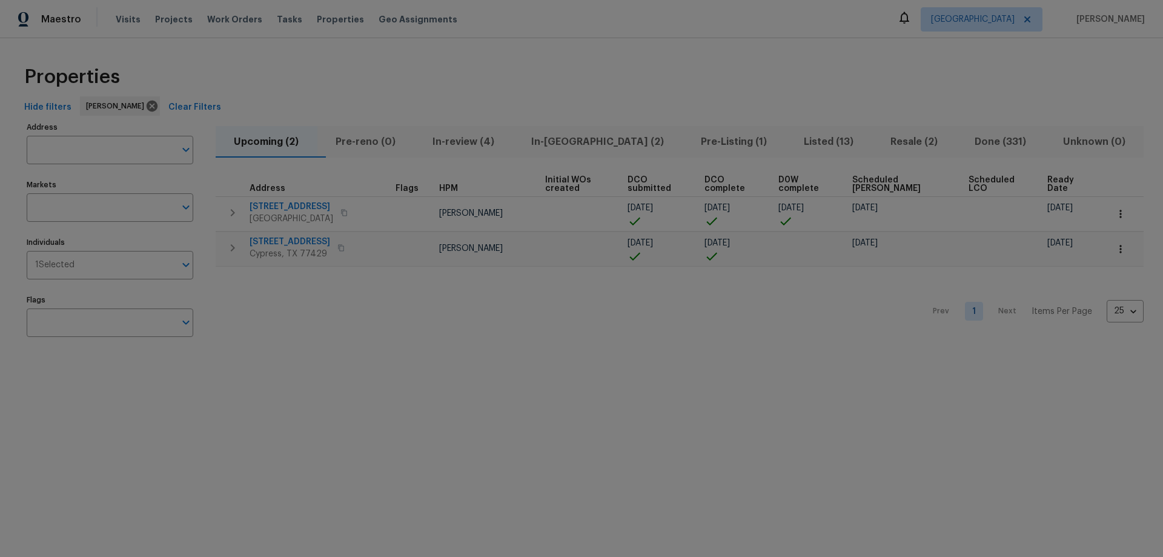
click at [893, 183] on span "Scheduled COE" at bounding box center [900, 184] width 96 height 17
click at [236, 213] on icon "button" at bounding box center [232, 214] width 15 height 15
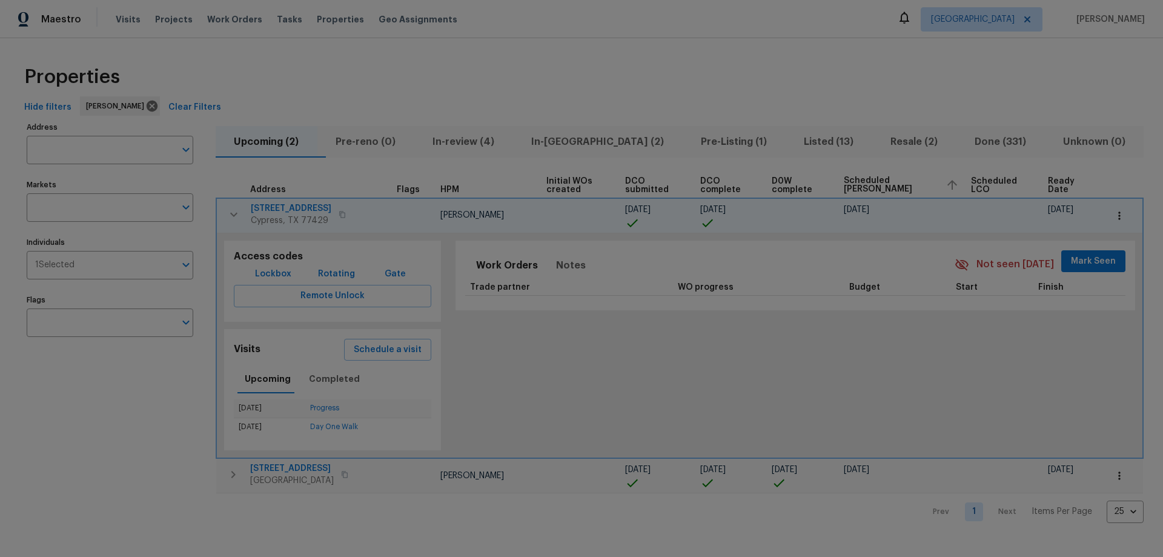
click at [283, 205] on span "14018 Fair Glade Ln" at bounding box center [291, 208] width 81 height 12
click at [232, 212] on icon "button" at bounding box center [234, 214] width 15 height 15
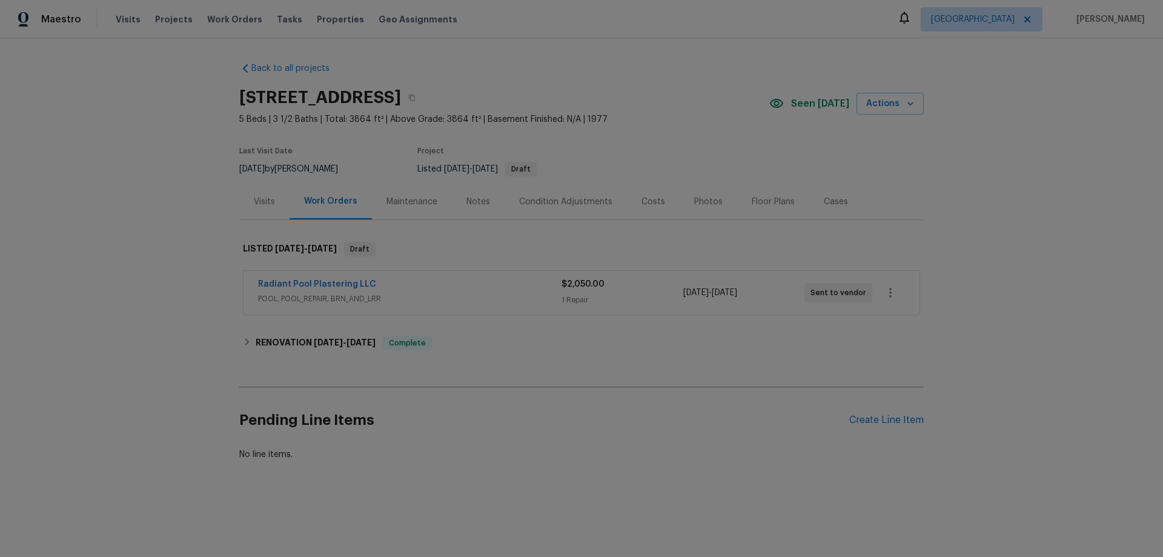
click at [262, 200] on div "Visits" at bounding box center [264, 202] width 21 height 12
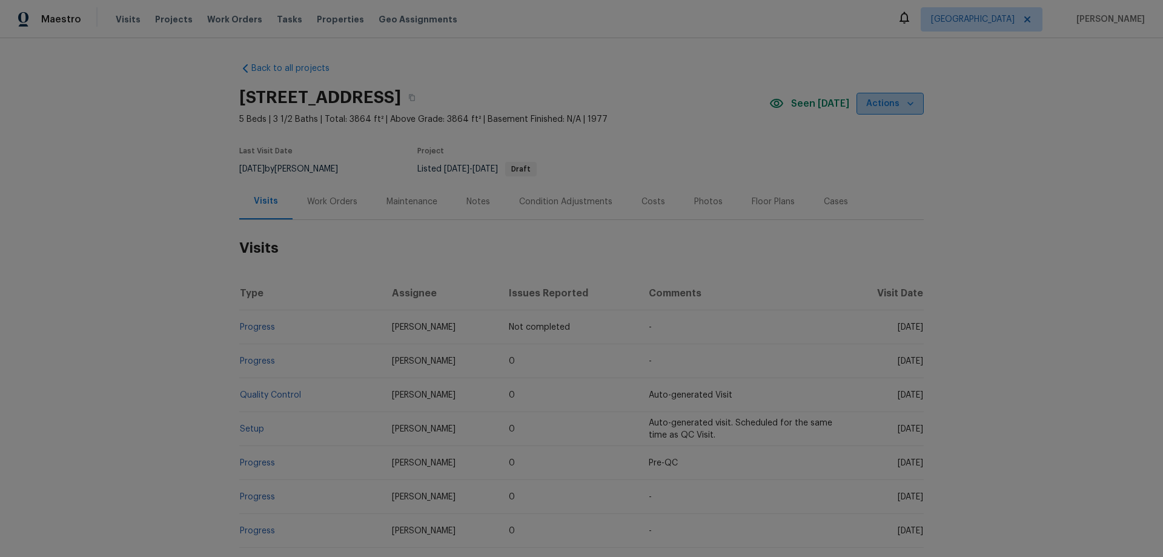
click at [895, 104] on span "Actions" at bounding box center [890, 103] width 48 height 15
click at [882, 145] on li "Schedule a visit" at bounding box center [860, 149] width 118 height 20
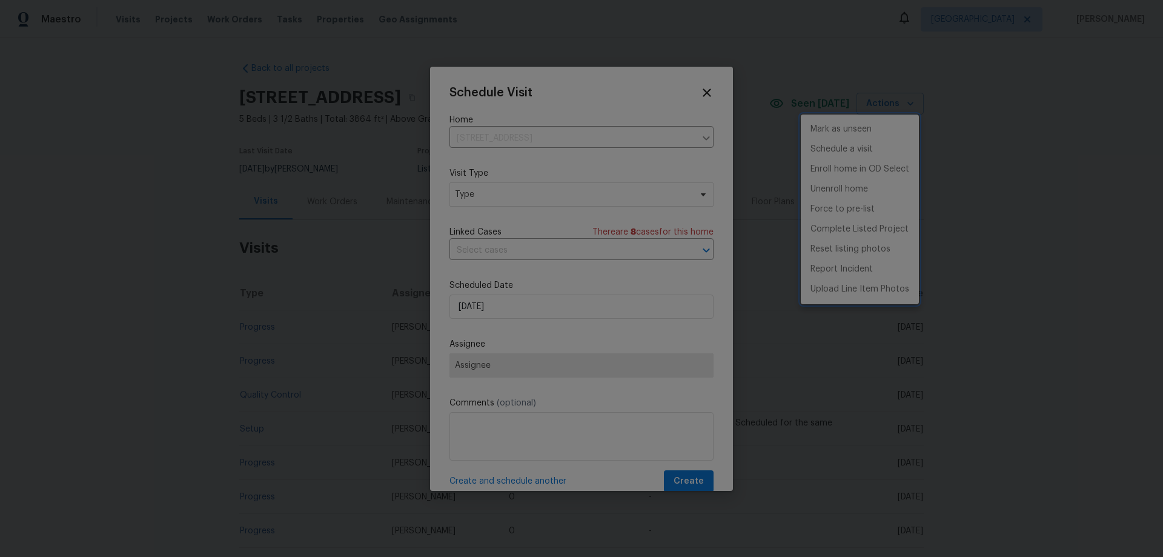
click at [495, 305] on div at bounding box center [581, 278] width 1163 height 557
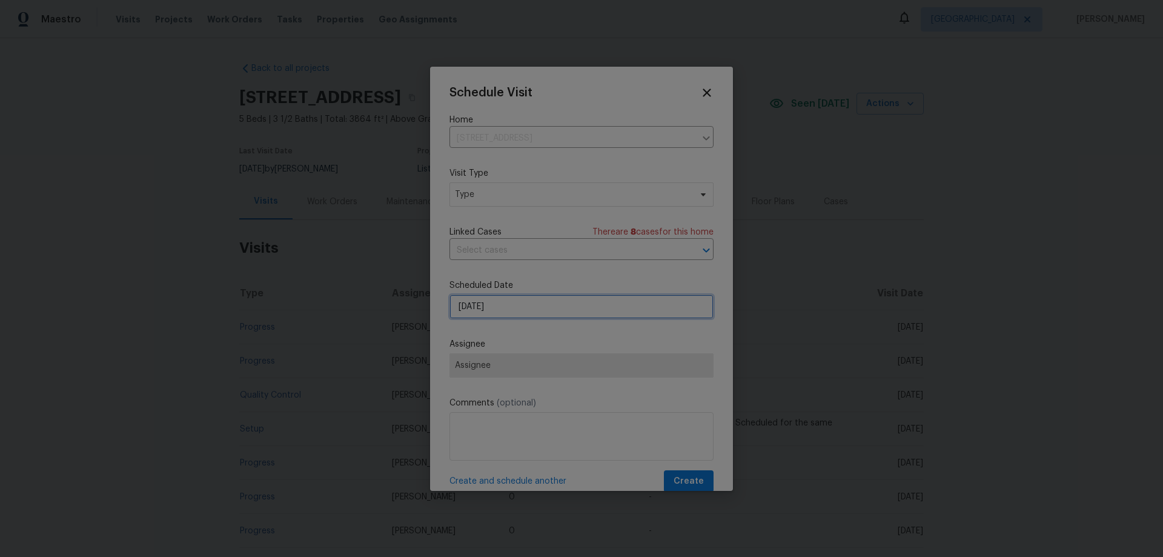
click at [510, 301] on input "[DATE]" at bounding box center [581, 306] width 264 height 24
click at [593, 256] on div "28" at bounding box center [599, 255] width 19 height 17
type input "[DATE]"
click at [509, 201] on span "Type" at bounding box center [581, 194] width 264 height 24
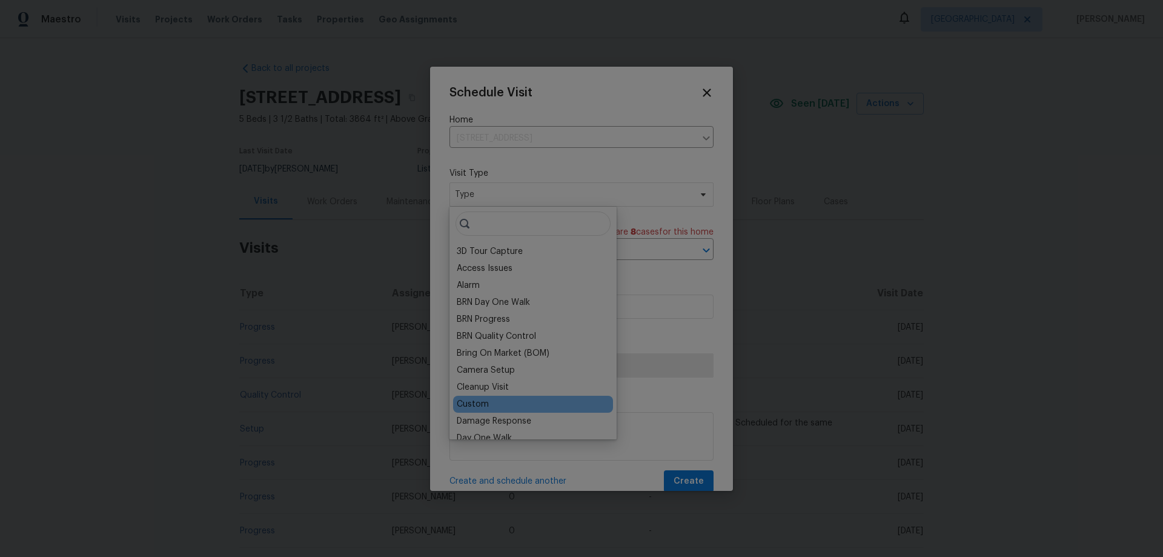
click at [499, 400] on div "Custom" at bounding box center [533, 404] width 160 height 17
click at [477, 403] on div "Custom" at bounding box center [473, 404] width 32 height 12
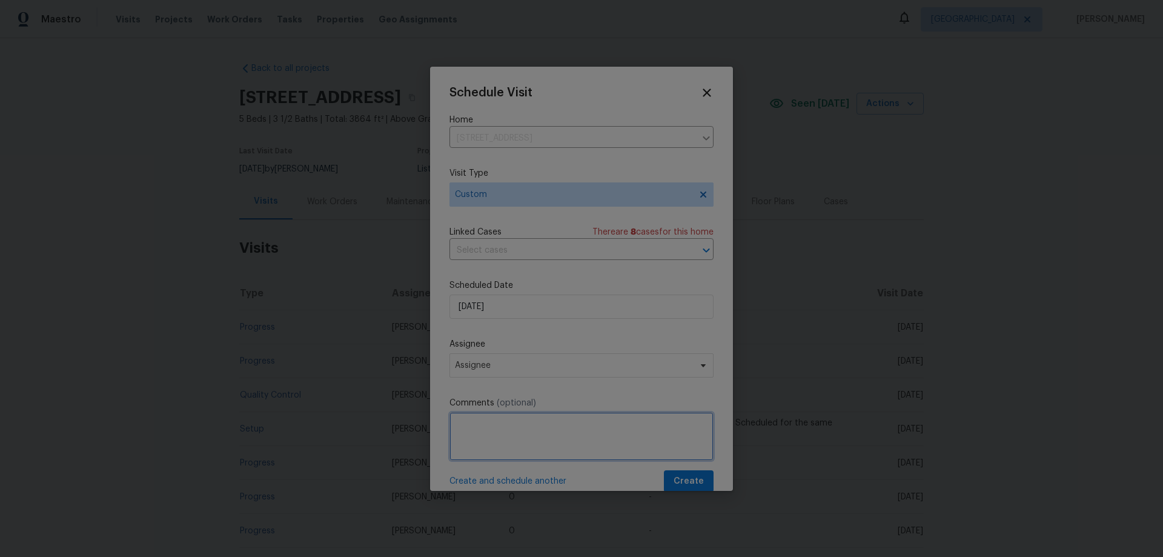
click at [580, 430] on textarea at bounding box center [581, 436] width 264 height 48
click at [523, 358] on span "Assignee" at bounding box center [581, 365] width 264 height 24
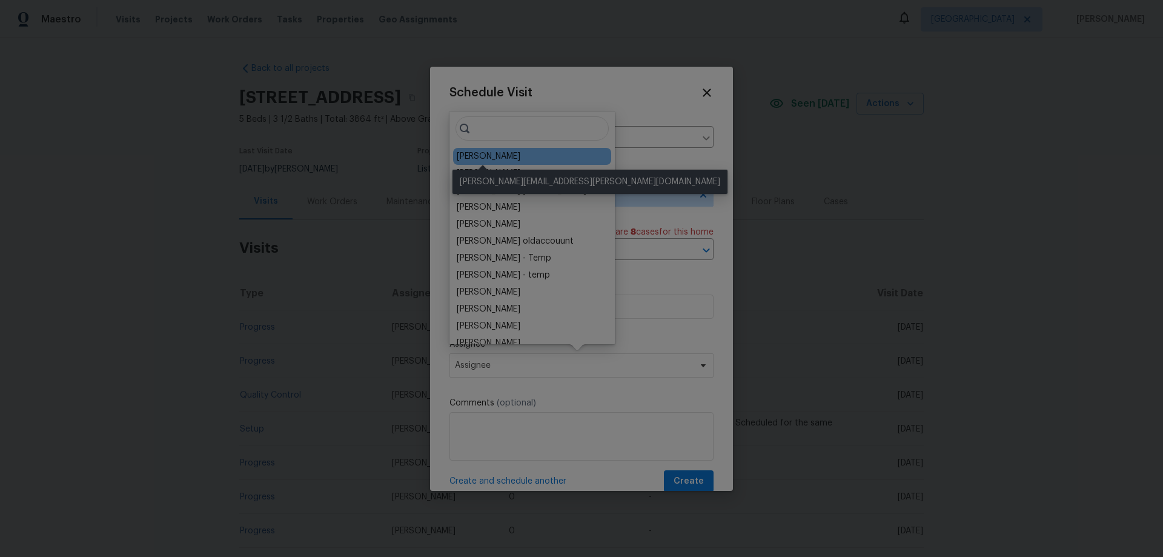
click at [495, 157] on div "[PERSON_NAME]" at bounding box center [489, 156] width 64 height 12
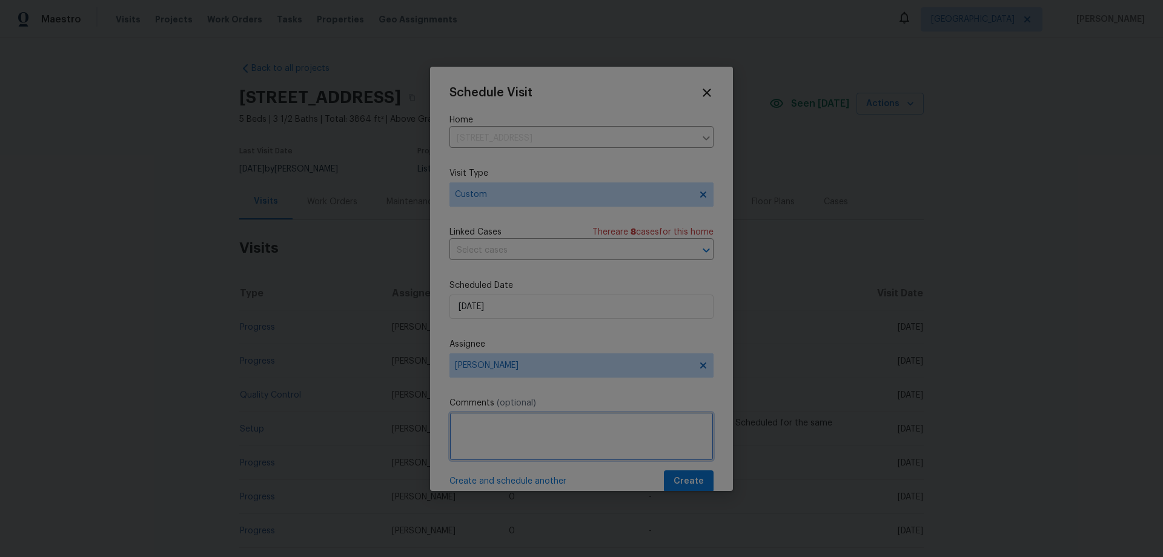
click at [540, 432] on textarea at bounding box center [581, 436] width 264 height 48
type textarea "s"
type textarea "t"
click at [677, 480] on span "Create" at bounding box center [689, 481] width 30 height 15
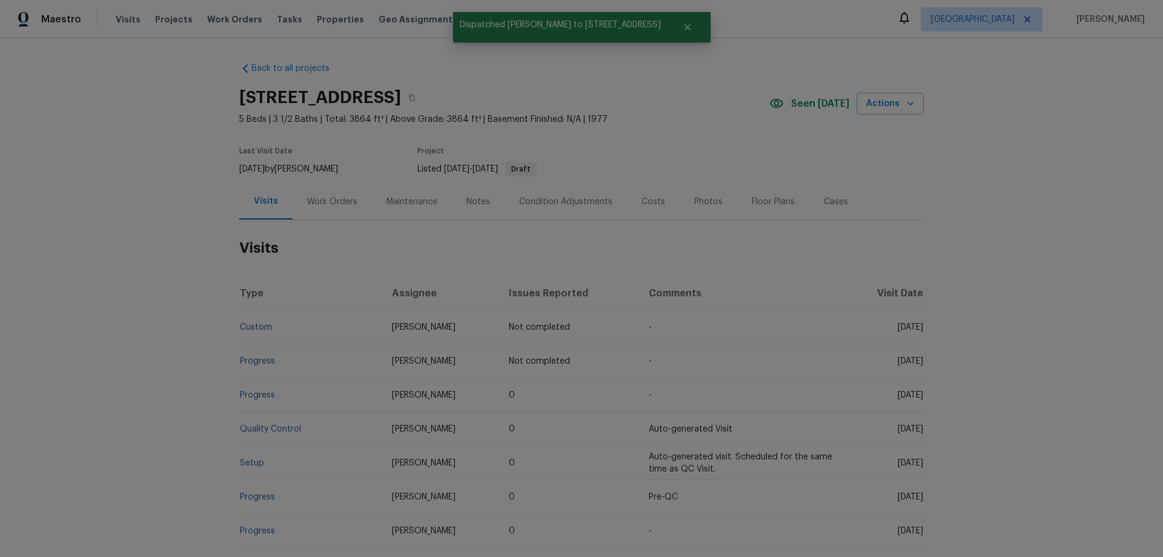
click at [184, 238] on div "Back to all projects 11723 Quail Creek Dr, Houston, TX 77070 5 Beds | 3 1/2 Bat…" at bounding box center [581, 297] width 1163 height 518
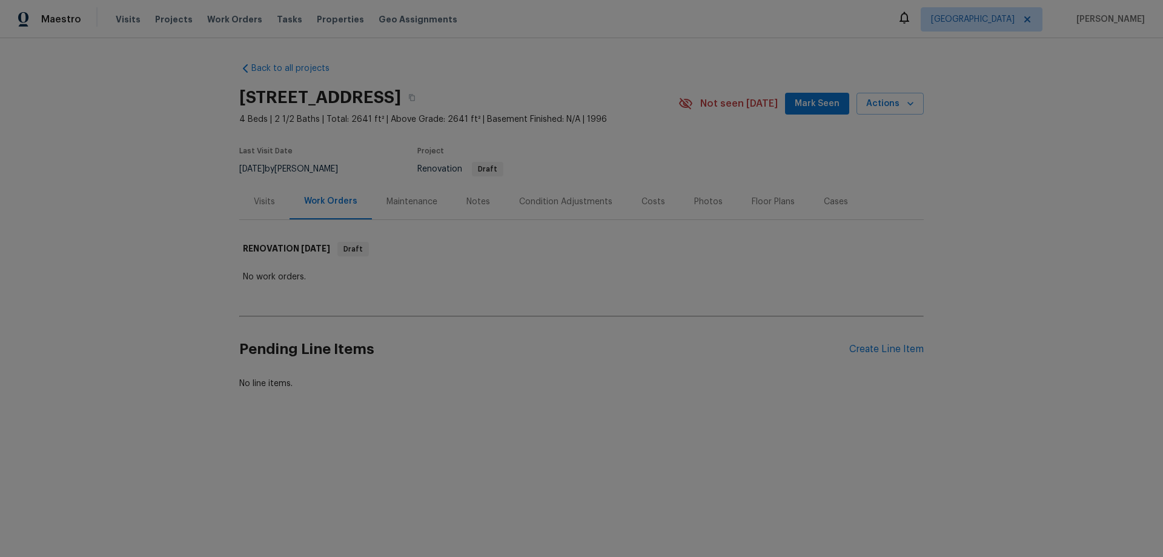
click at [256, 203] on div "Visits" at bounding box center [264, 202] width 21 height 12
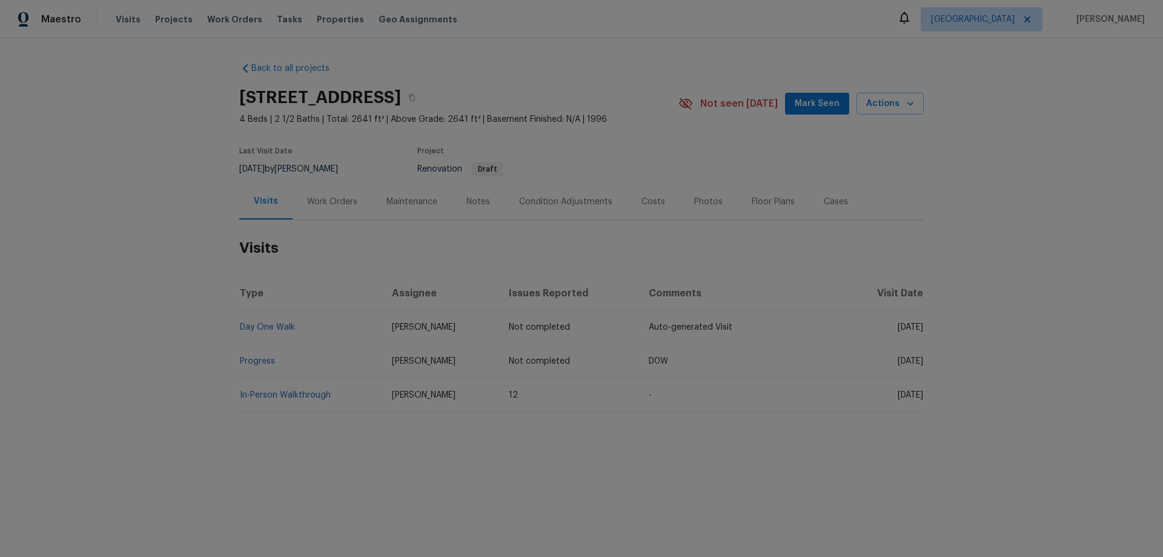
click at [752, 199] on div "Floor Plans" at bounding box center [773, 202] width 43 height 12
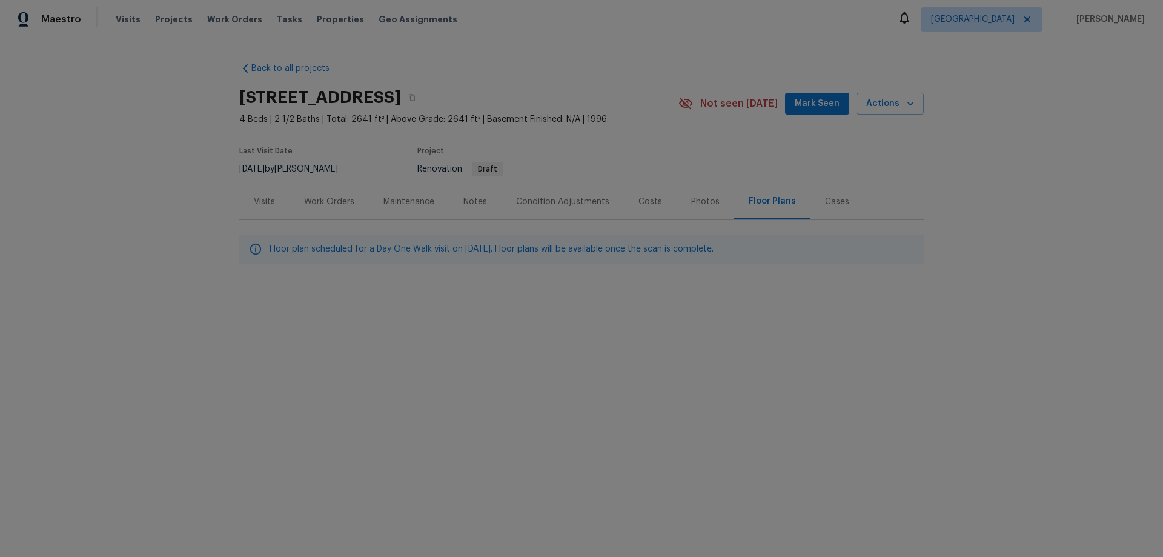
click at [691, 205] on div "Photos" at bounding box center [705, 202] width 28 height 12
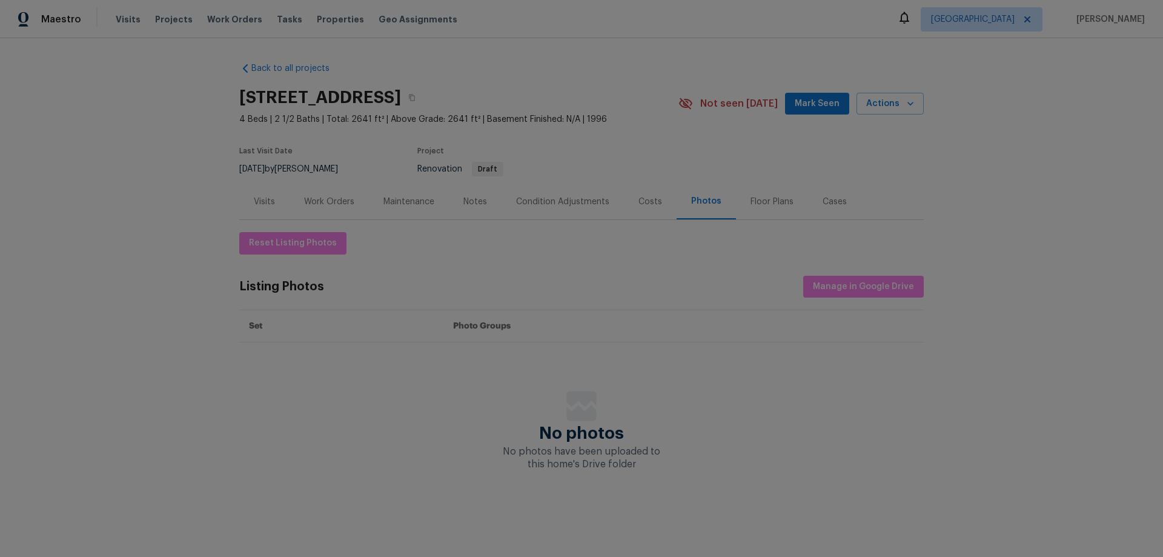
click at [646, 205] on div "Costs" at bounding box center [650, 202] width 24 height 12
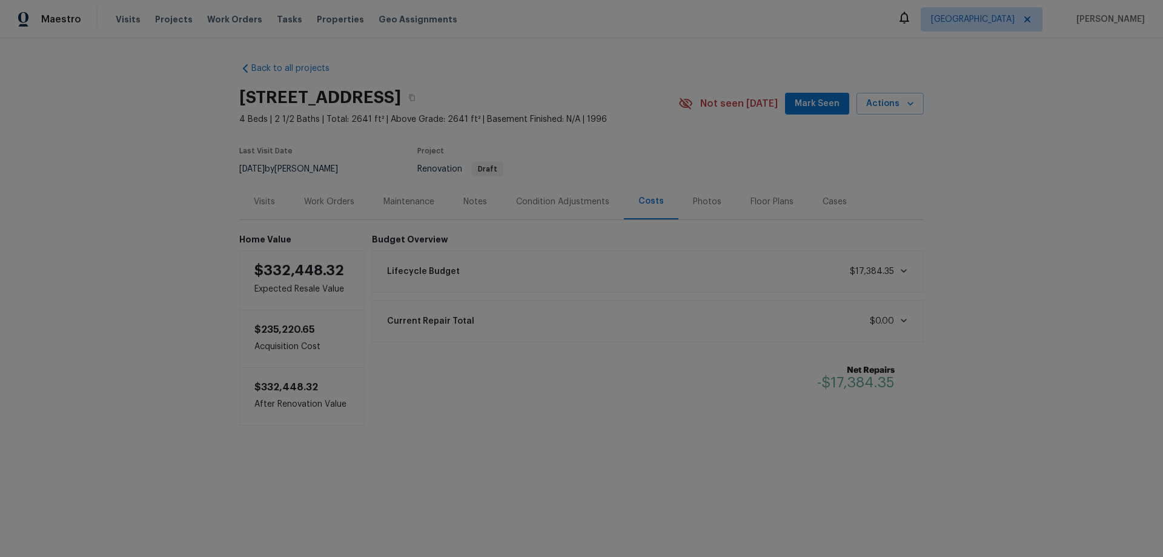
click at [538, 206] on div "Condition Adjustments" at bounding box center [562, 202] width 93 height 12
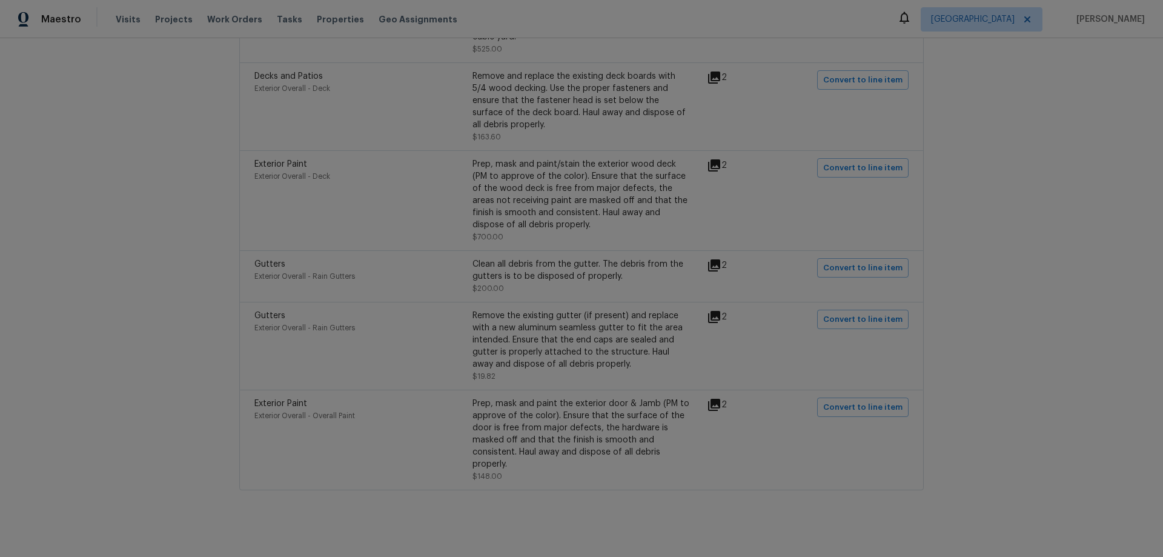
scroll to position [1435, 0]
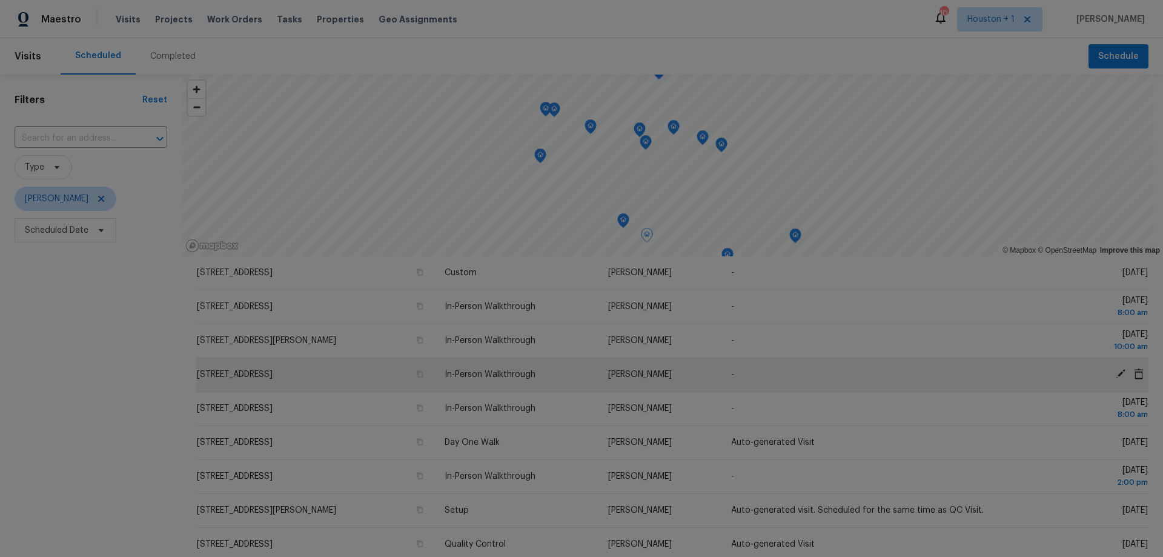
scroll to position [182, 0]
click at [1116, 442] on icon at bounding box center [1121, 437] width 10 height 10
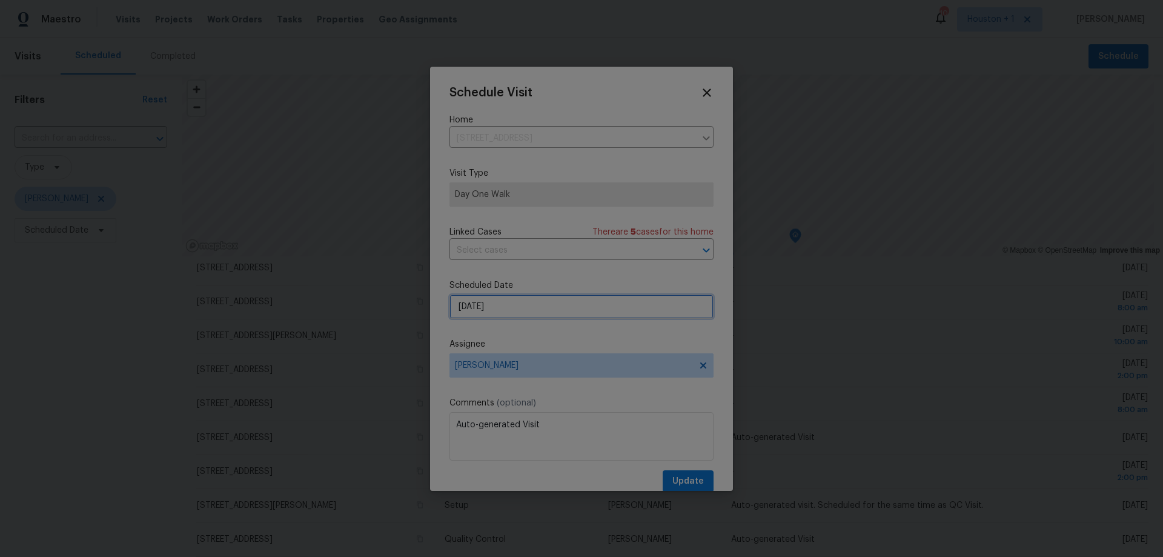
click at [523, 300] on input "[DATE]" at bounding box center [581, 306] width 264 height 24
select select "8"
click at [513, 163] on icon "Go to previous month" at bounding box center [518, 161] width 10 height 10
type input "[DATE]"
select select "7"
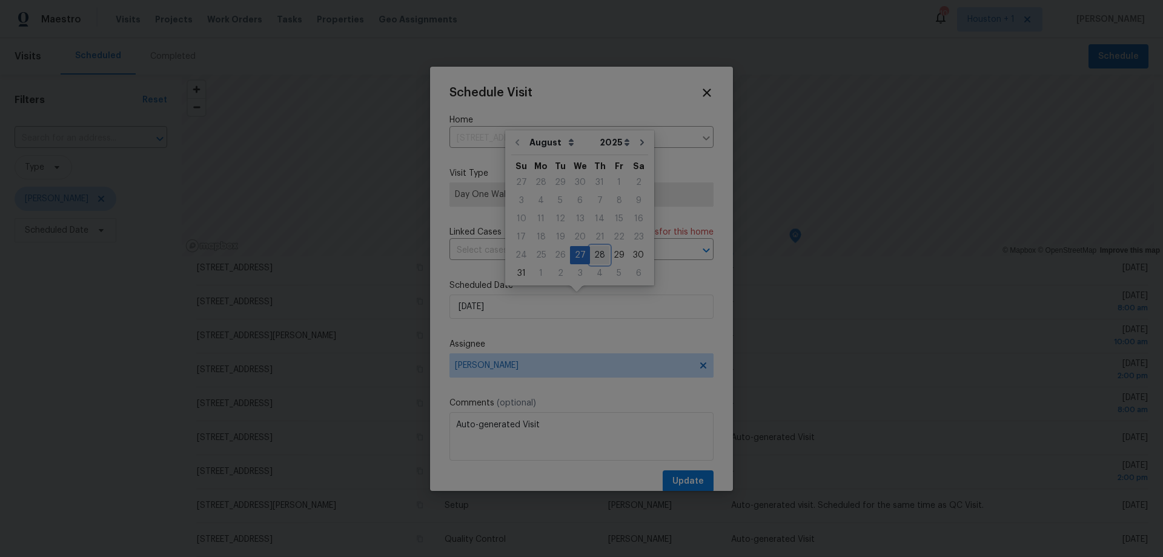
click at [596, 253] on div "28" at bounding box center [599, 255] width 19 height 17
type input "[DATE]"
click at [689, 481] on span "Update" at bounding box center [687, 481] width 31 height 15
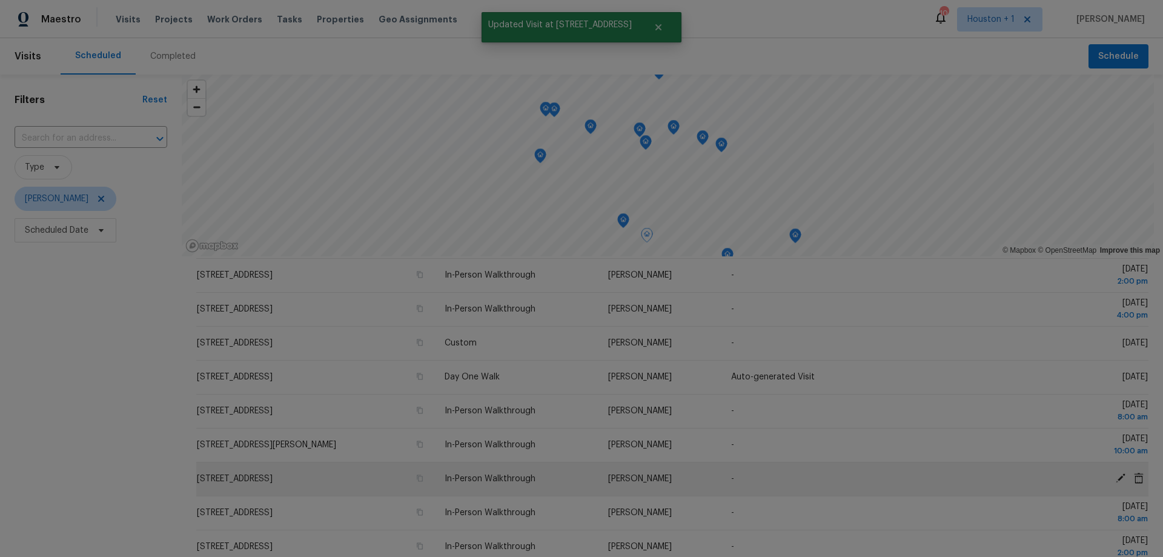
scroll to position [0, 0]
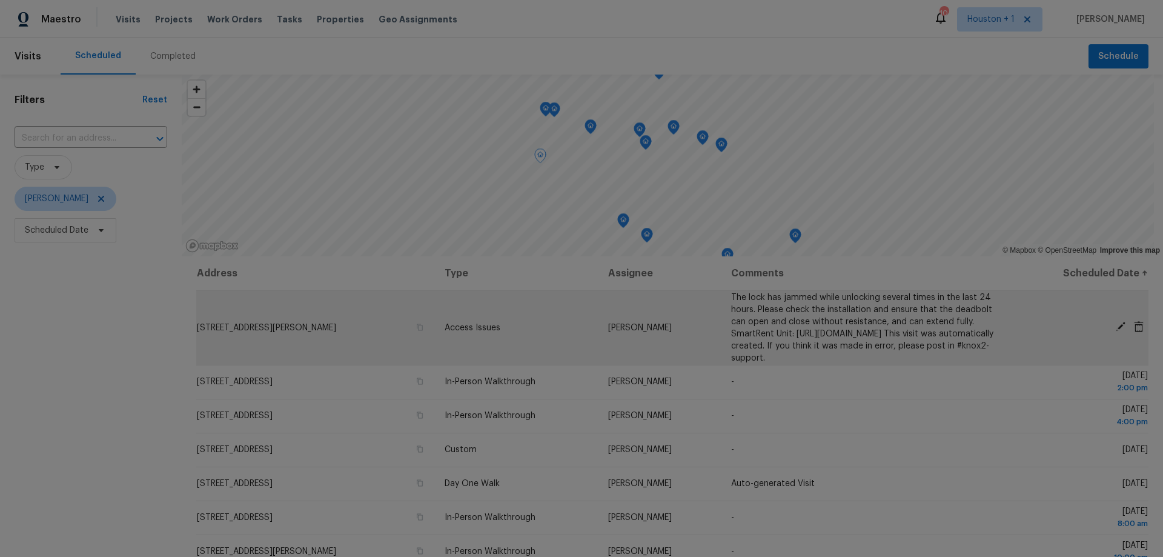
click at [1134, 331] on icon at bounding box center [1139, 326] width 10 height 11
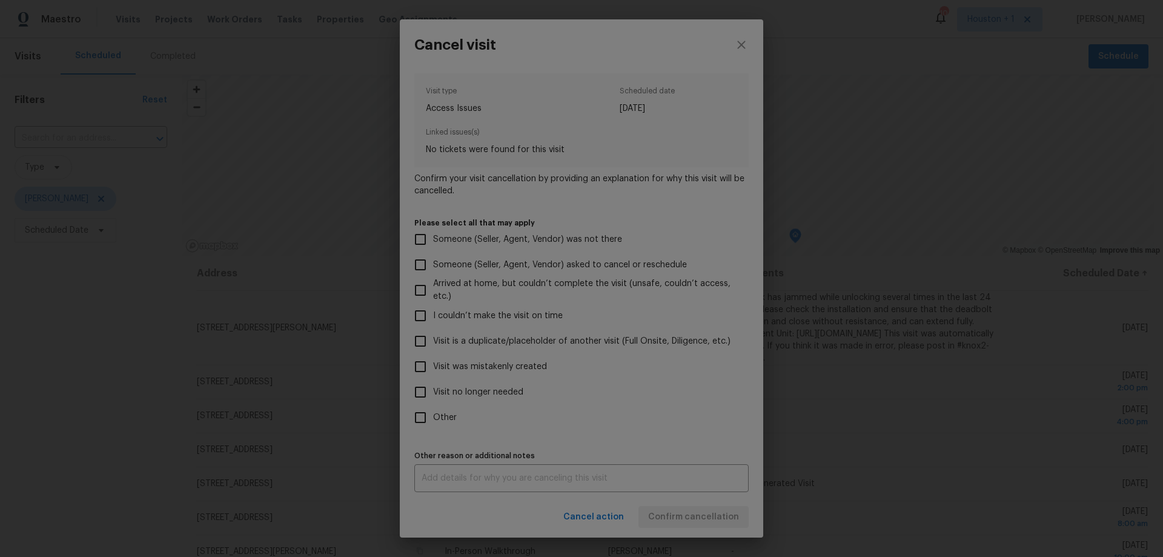
scroll to position [2, 0]
click at [447, 414] on span "Other" at bounding box center [445, 417] width 24 height 13
click at [433, 414] on input "Other" at bounding box center [420, 416] width 25 height 25
checkbox input "true"
click at [525, 481] on textarea at bounding box center [582, 477] width 320 height 8
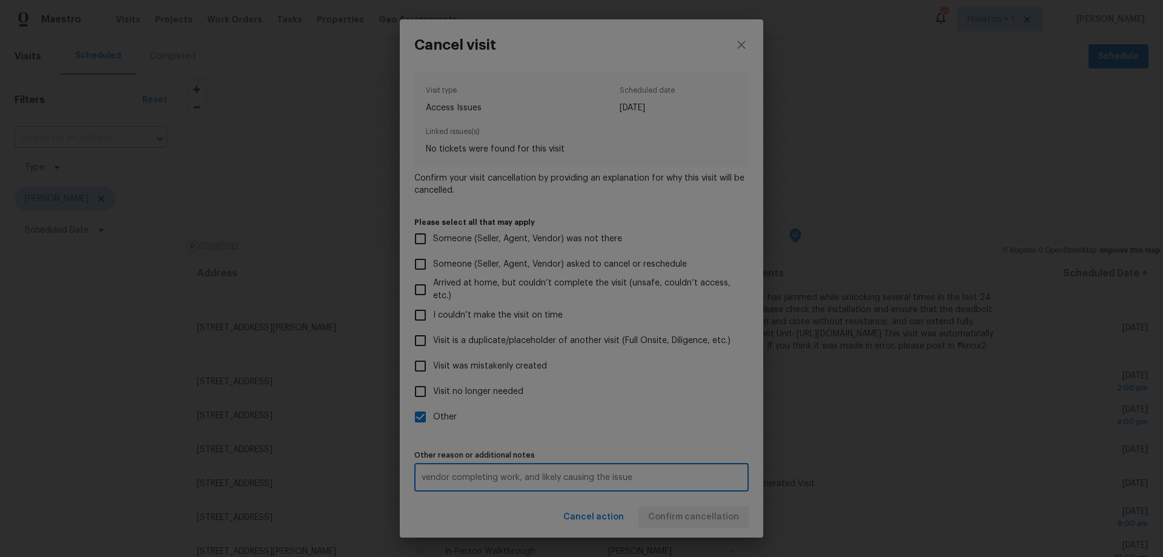
type textarea "vendor completing work, and likely causing the issue"
click at [743, 465] on div "Visit type Access Issues Scheduled date [DATE] Linked issues(s) No tickets were…" at bounding box center [581, 283] width 363 height 426
drag, startPoint x: 664, startPoint y: 479, endPoint x: 361, endPoint y: 480, distance: 303.5
click at [361, 480] on div "Cancel visit Visit type Access Issues Scheduled date 8/28/2025 Linked issues(s)…" at bounding box center [581, 278] width 1163 height 557
click at [422, 413] on input "Other" at bounding box center [420, 416] width 25 height 25
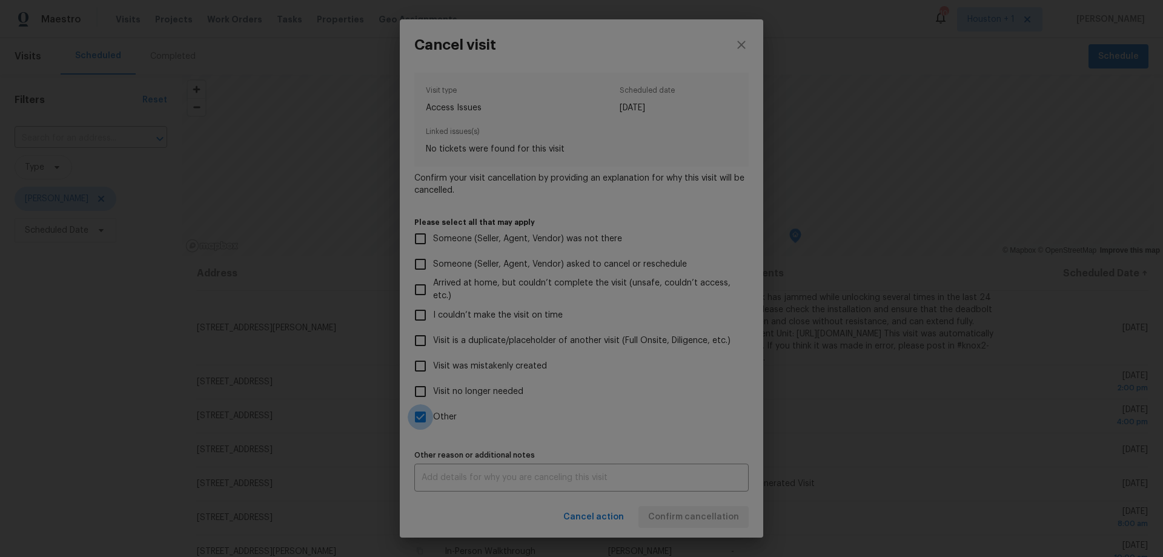
checkbox input "false"
click at [428, 362] on input "Visit was mistakenly created" at bounding box center [420, 365] width 25 height 25
checkbox input "true"
click at [715, 514] on span "Confirm cancellation" at bounding box center [693, 516] width 91 height 15
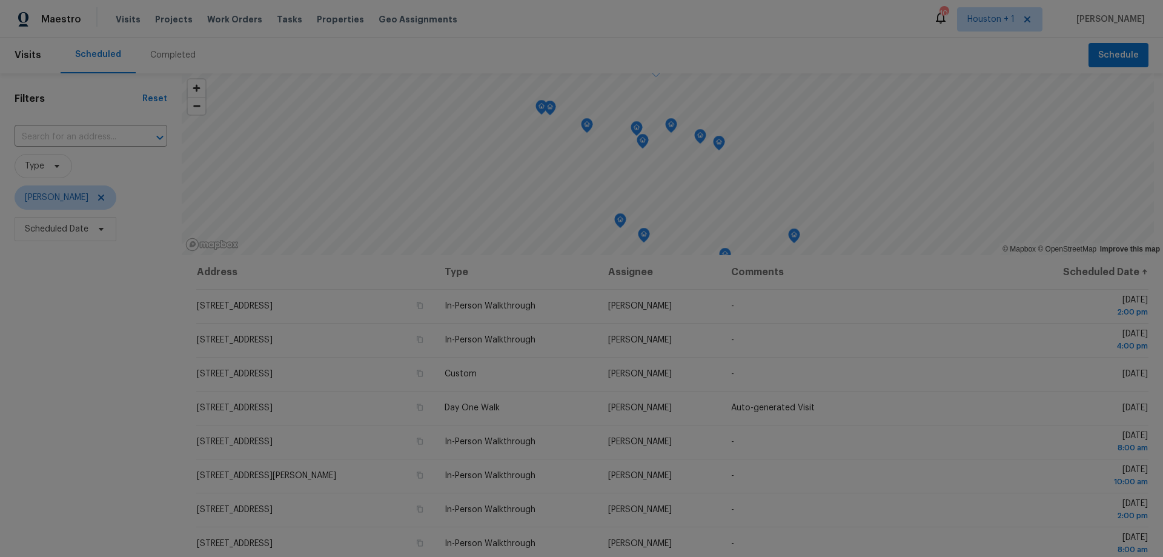
scroll to position [0, 0]
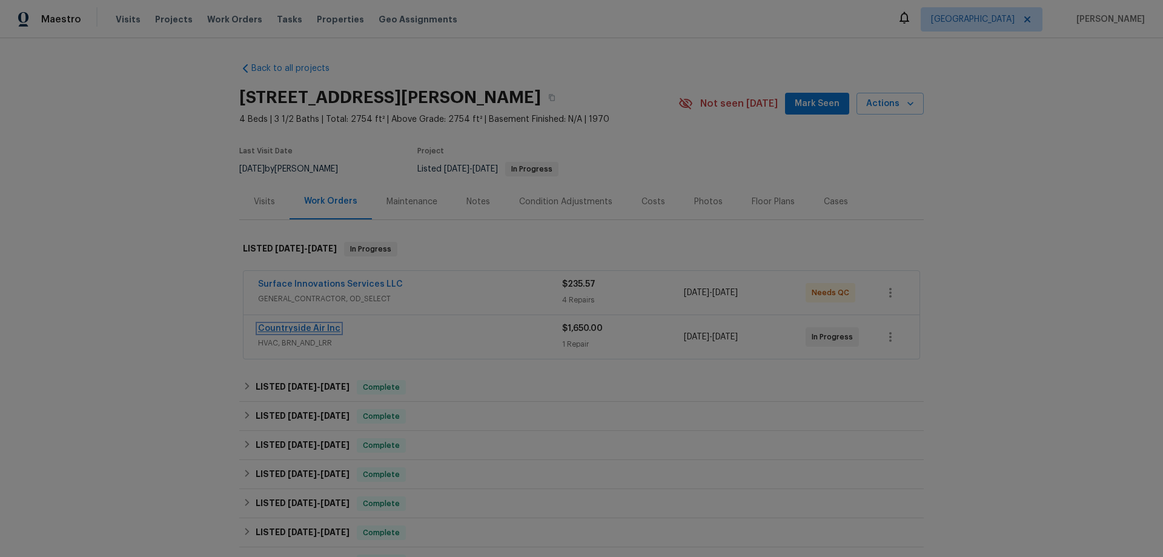
click at [326, 327] on link "Countryside Air Inc" at bounding box center [299, 328] width 82 height 8
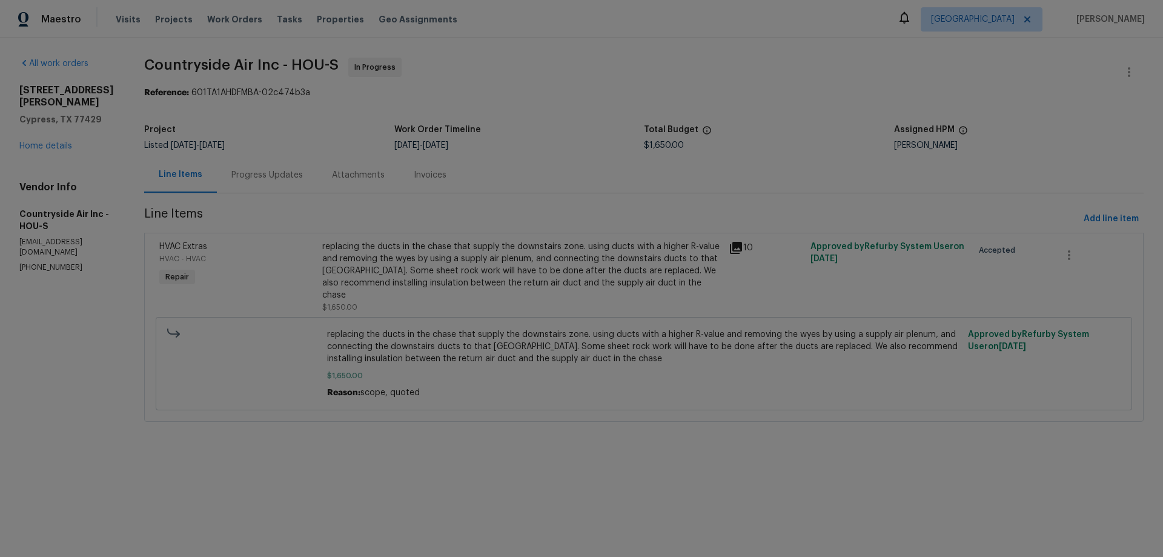
click at [255, 174] on div "Progress Updates" at bounding box center [266, 175] width 71 height 12
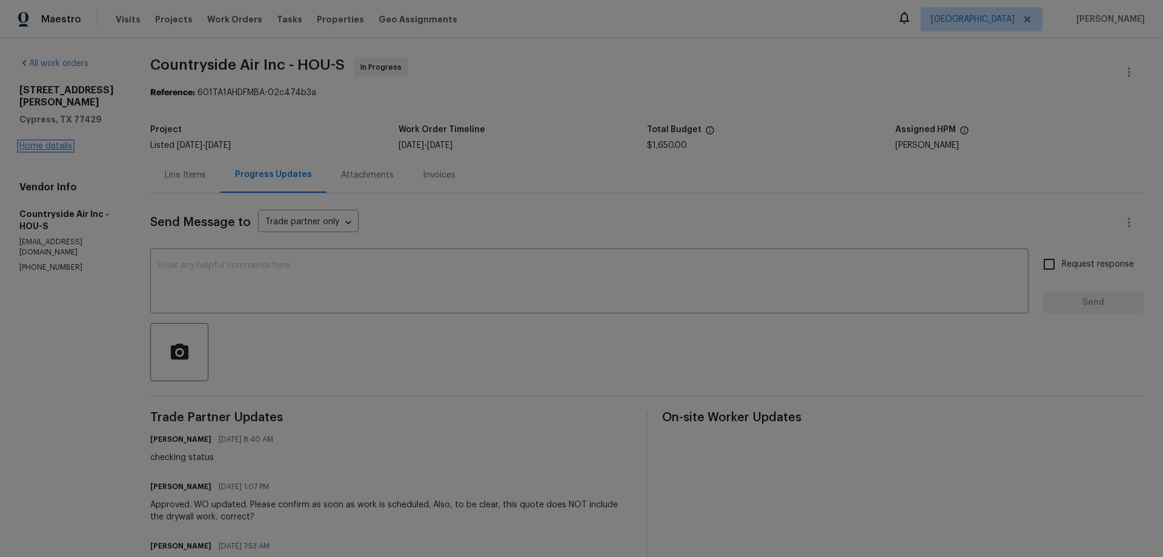
click at [53, 142] on link "Home details" at bounding box center [45, 146] width 53 height 8
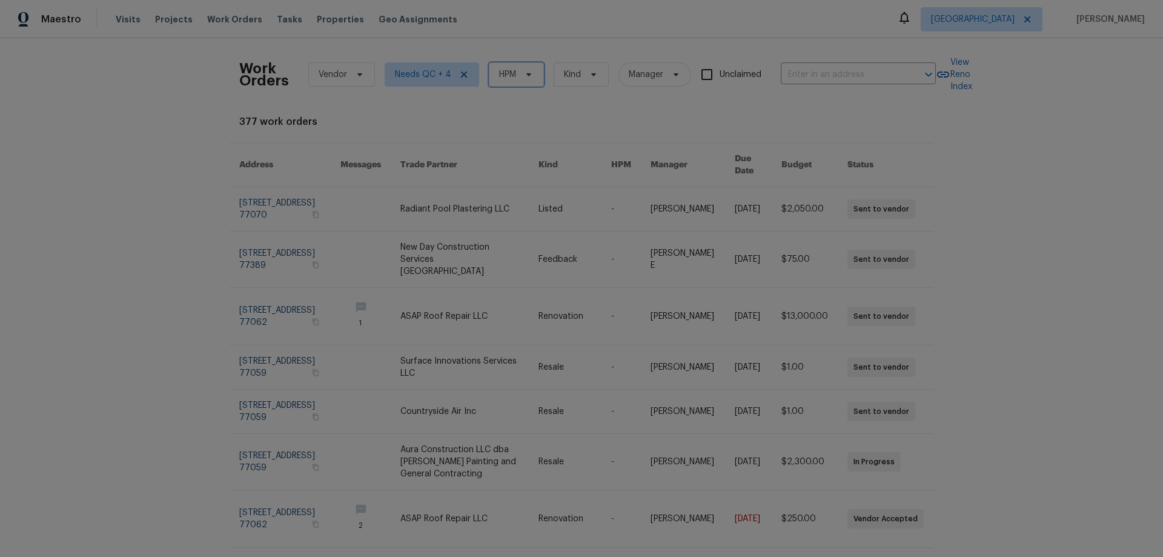
click at [509, 64] on span "HPM" at bounding box center [516, 74] width 55 height 24
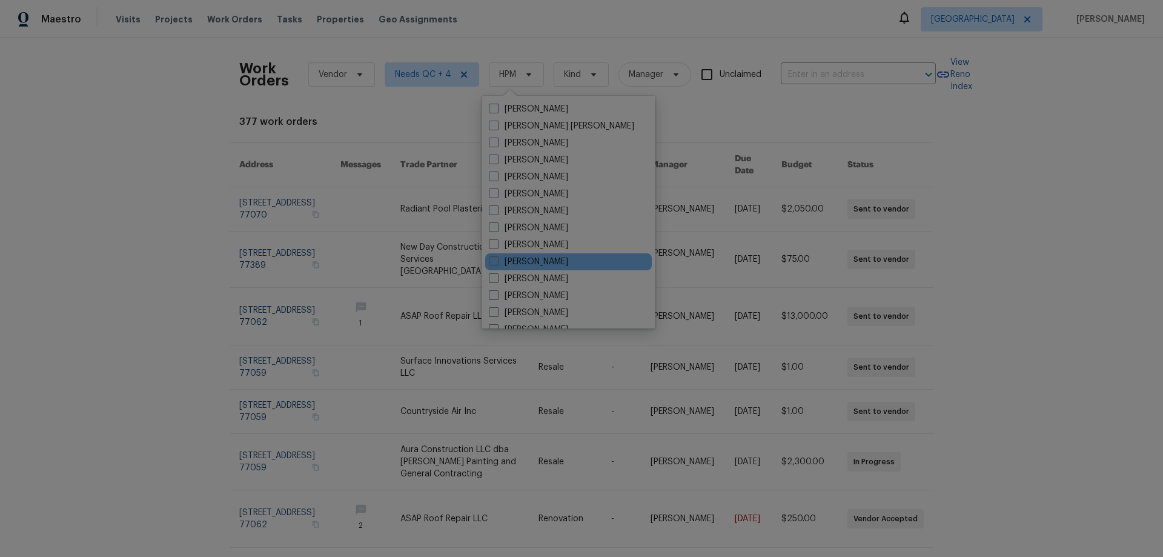
click at [558, 262] on div "[PERSON_NAME]" at bounding box center [568, 261] width 167 height 17
click at [550, 263] on label "[PERSON_NAME]" at bounding box center [528, 262] width 79 height 12
click at [497, 263] on input "[PERSON_NAME]" at bounding box center [493, 260] width 8 height 8
checkbox input "true"
